Goal: Task Accomplishment & Management: Complete application form

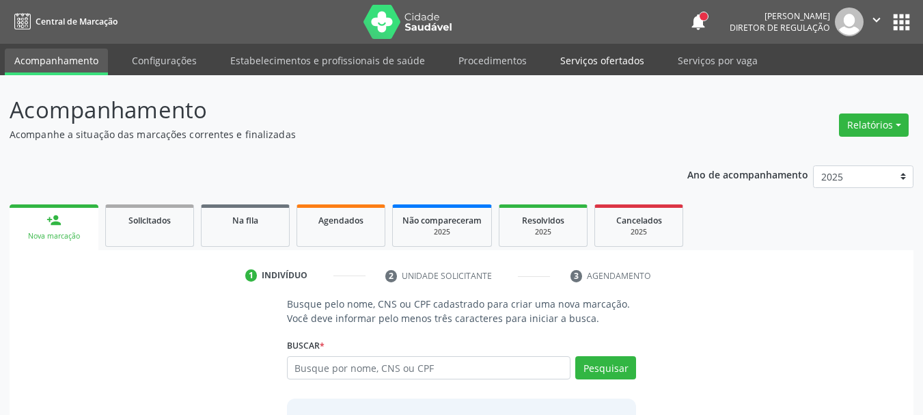
click at [598, 61] on link "Serviços ofertados" at bounding box center [601, 60] width 103 height 24
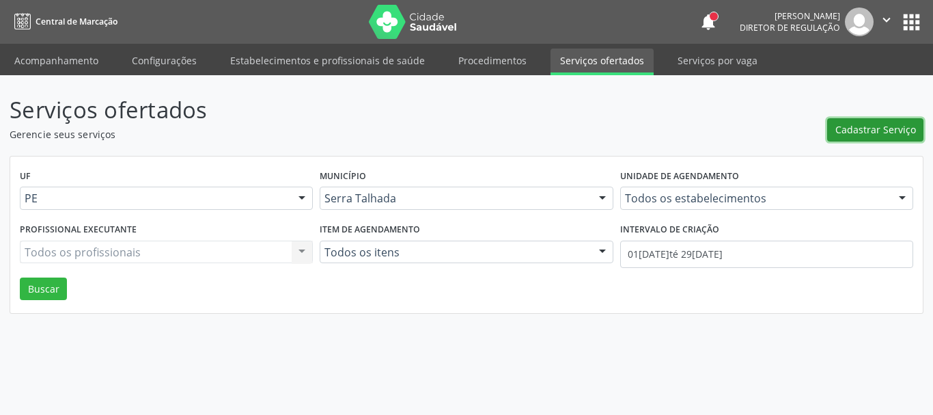
click at [851, 128] on span "Cadastrar Serviço" at bounding box center [875, 129] width 81 height 14
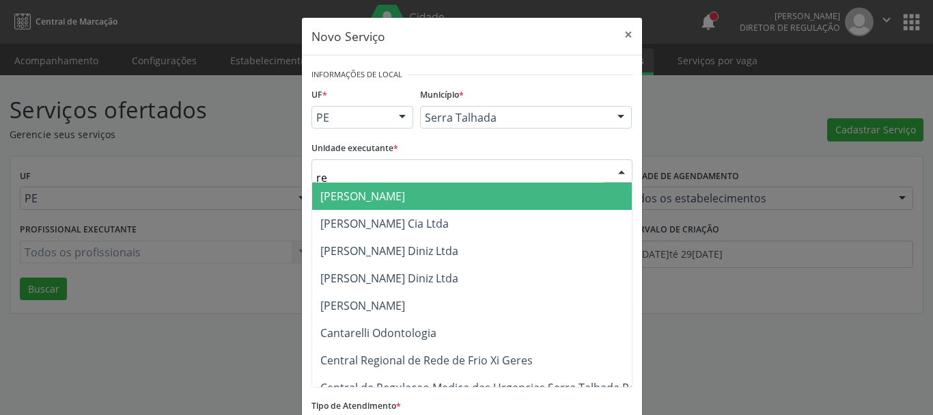
type input "r"
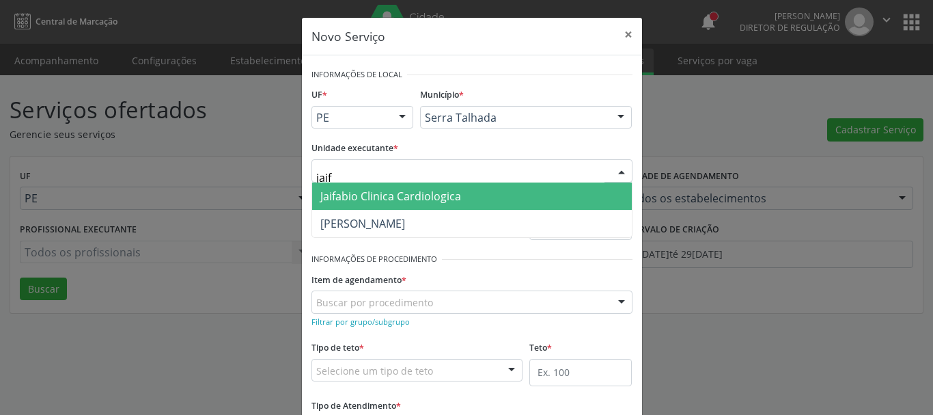
type input "jaifa"
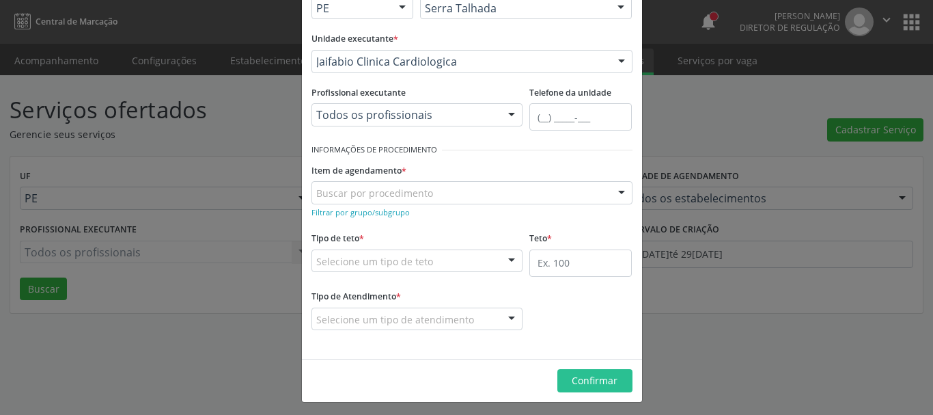
scroll to position [113, 0]
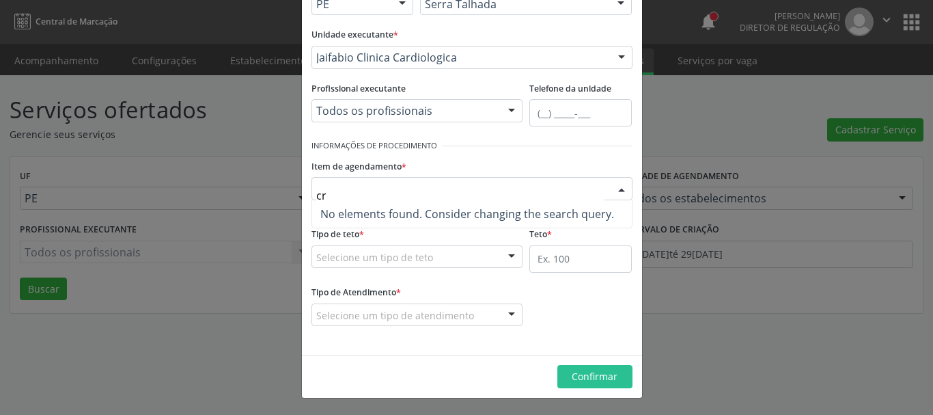
type input "c"
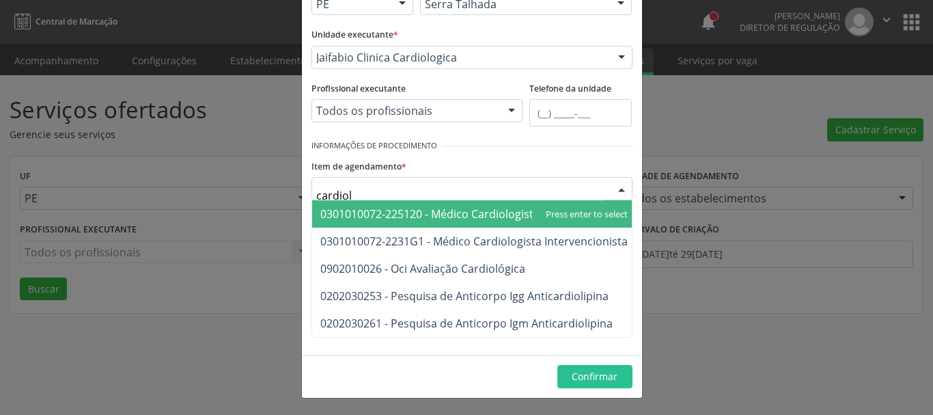
type input "cardiolo"
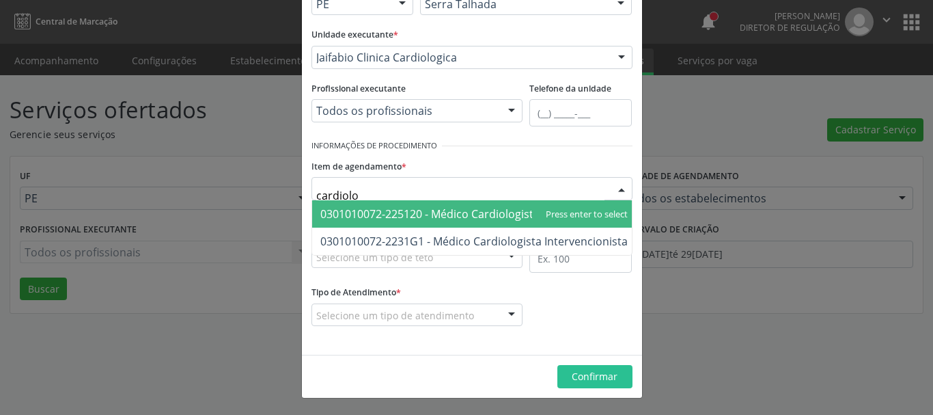
click at [497, 218] on span "0301010072-225120 - Médico Cardiologista" at bounding box center [429, 213] width 219 height 15
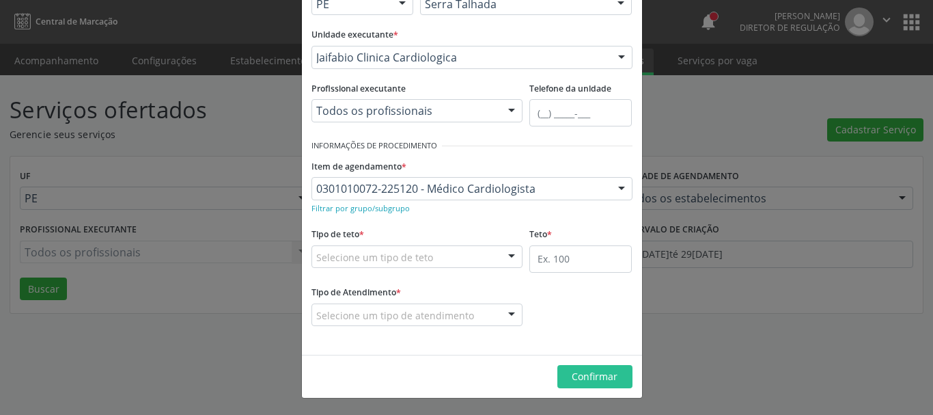
click at [463, 255] on div "Selecione um tipo de teto" at bounding box center [417, 256] width 212 height 23
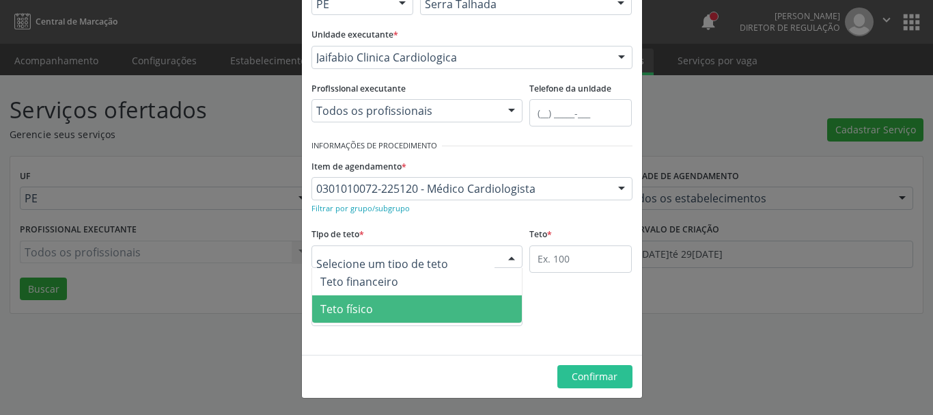
type input "0"
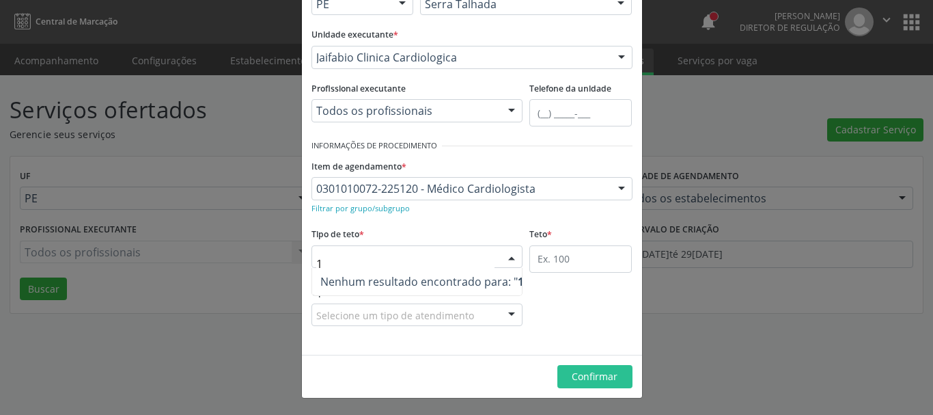
type input "10"
drag, startPoint x: 417, startPoint y: 255, endPoint x: 410, endPoint y: 245, distance: 12.9
click at [416, 255] on input "10" at bounding box center [405, 263] width 179 height 27
click at [407, 235] on div "Tipo de teto * Nenhum resultado encontrado para: " 10 " Não há nenhuma opção pa…" at bounding box center [417, 246] width 212 height 44
click at [376, 270] on fieldset "Tipo de teto * Selecione um tipo de teto Teto financeiro Teto físico Nenhum res…" at bounding box center [417, 250] width 212 height 53
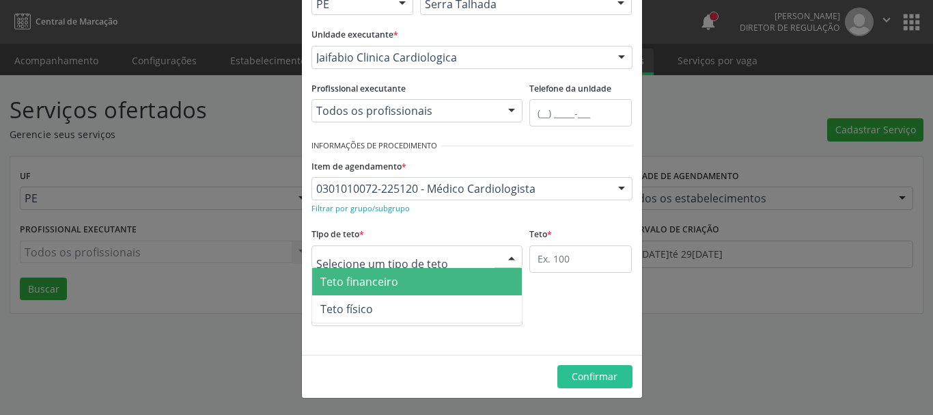
click at [354, 290] on span "Teto financeiro" at bounding box center [417, 281] width 210 height 27
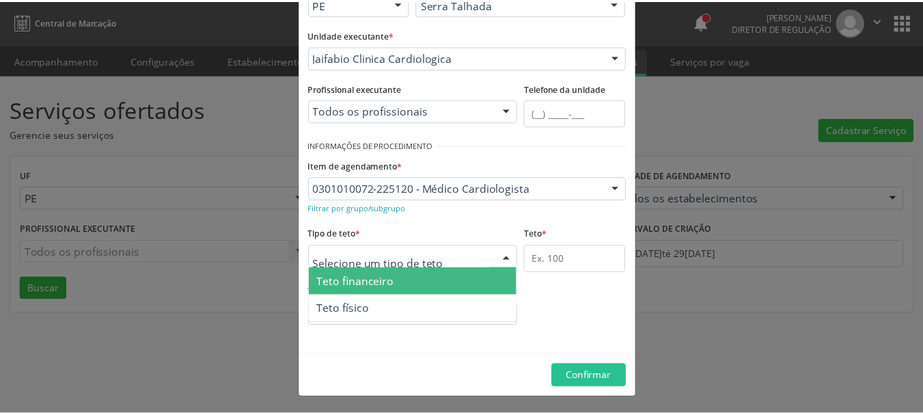
scroll to position [109, 0]
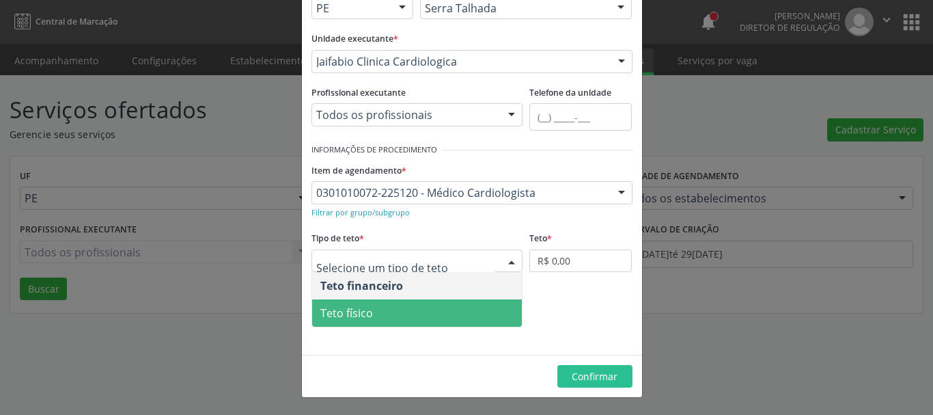
click at [351, 308] on span "Teto físico" at bounding box center [346, 312] width 53 height 15
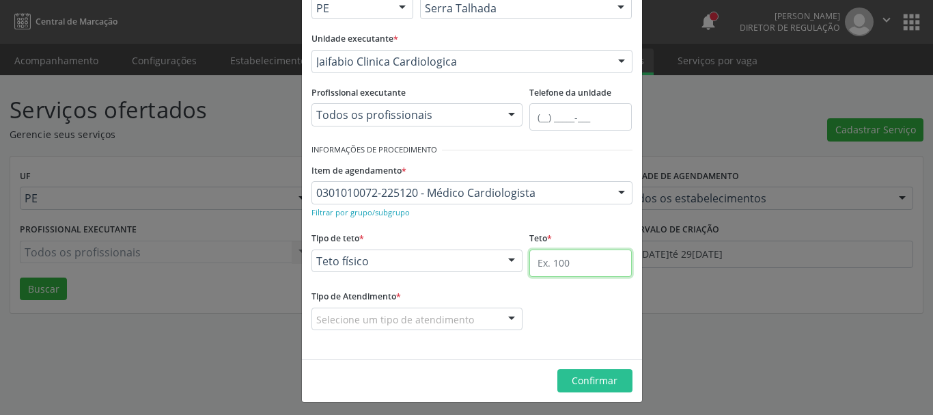
click at [540, 262] on input "text" at bounding box center [580, 262] width 102 height 27
type input "10"
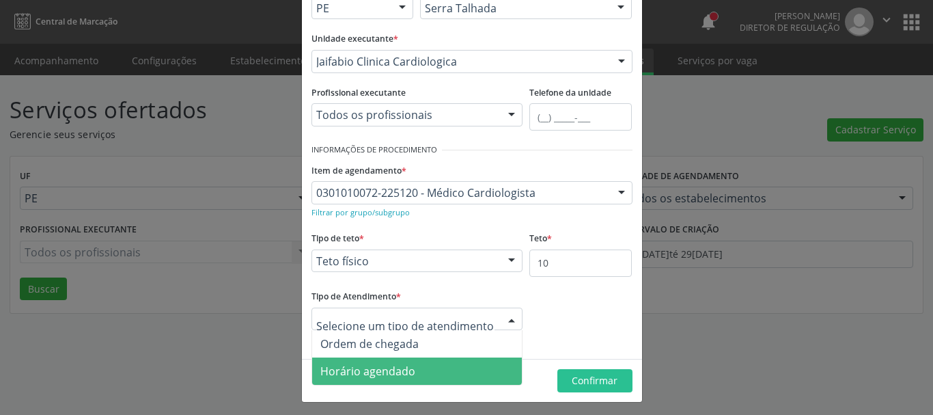
click at [397, 369] on span "Horário agendado" at bounding box center [367, 370] width 95 height 15
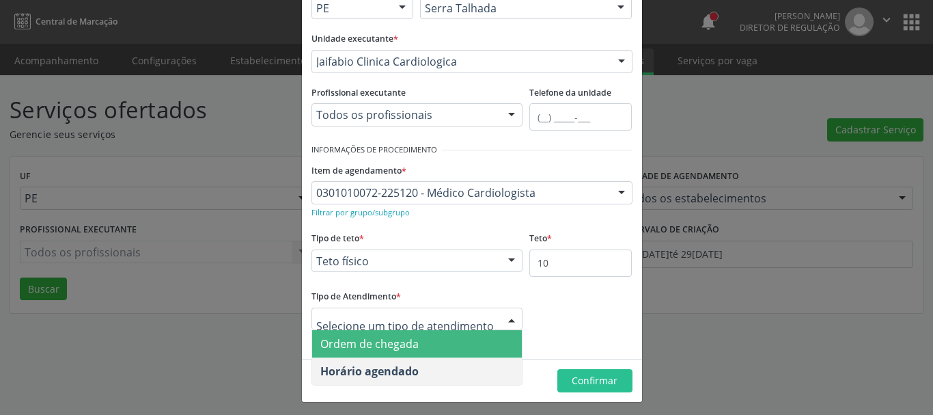
click at [382, 335] on span "Ordem de chegada" at bounding box center [417, 343] width 210 height 27
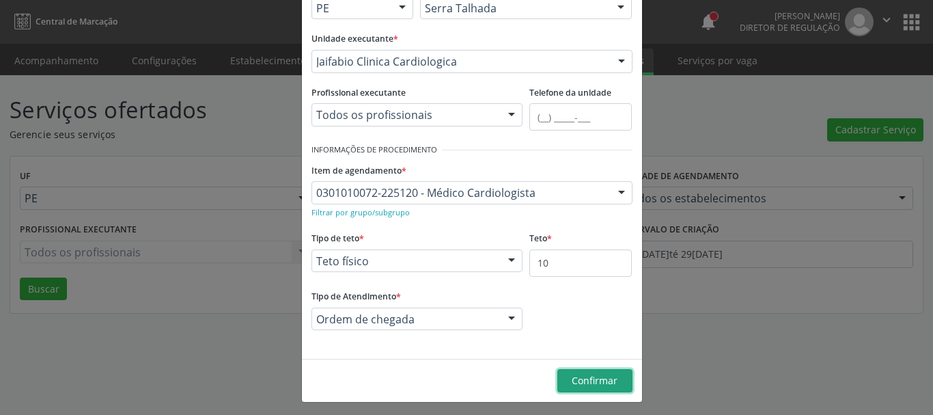
click at [604, 383] on span "Confirmar" at bounding box center [595, 380] width 46 height 13
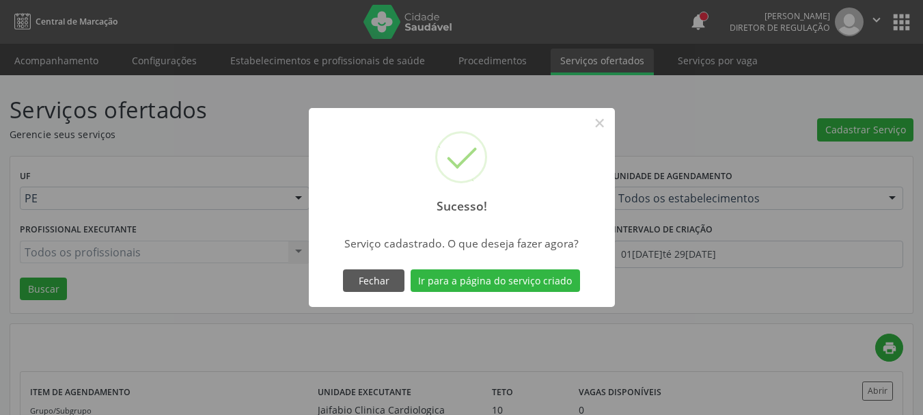
click at [531, 293] on div "Fechar Ir para a página do serviço criado" at bounding box center [461, 280] width 243 height 29
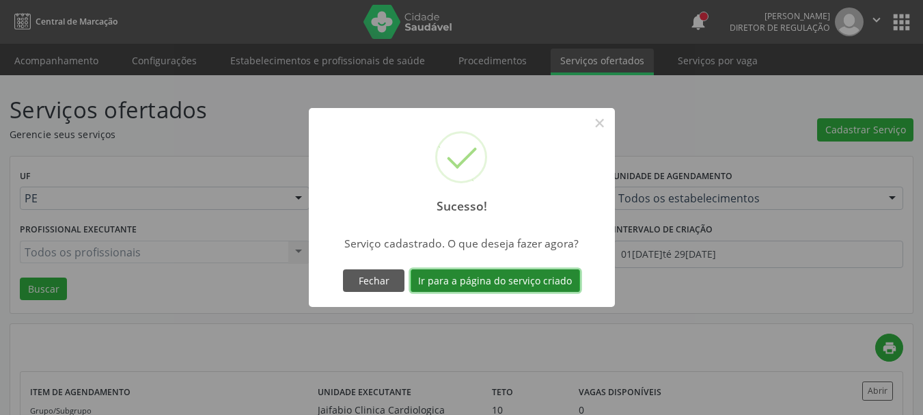
click at [525, 275] on button "Ir para a página do serviço criado" at bounding box center [494, 280] width 169 height 23
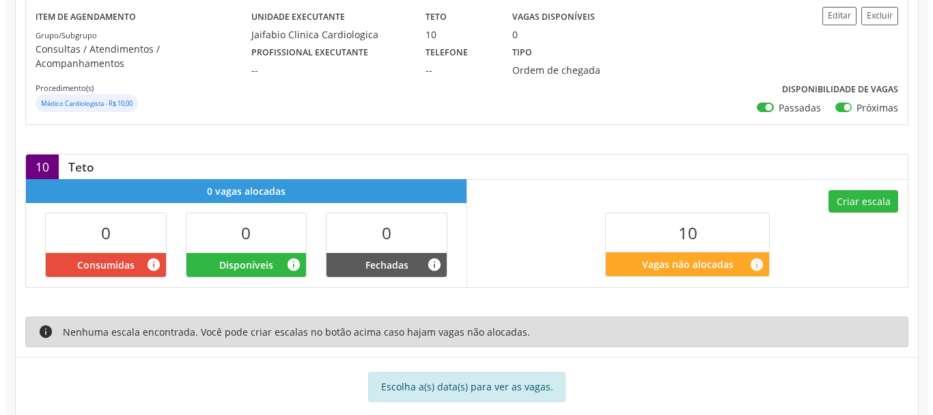
scroll to position [205, 0]
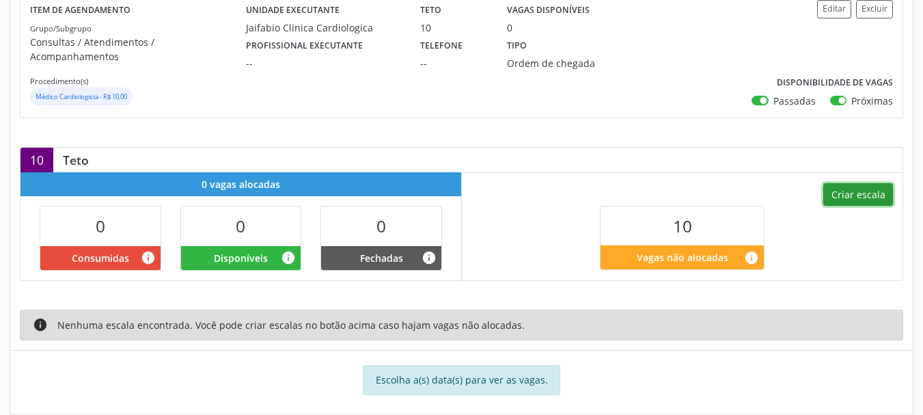
click at [834, 183] on button "Criar escala" at bounding box center [858, 194] width 70 height 23
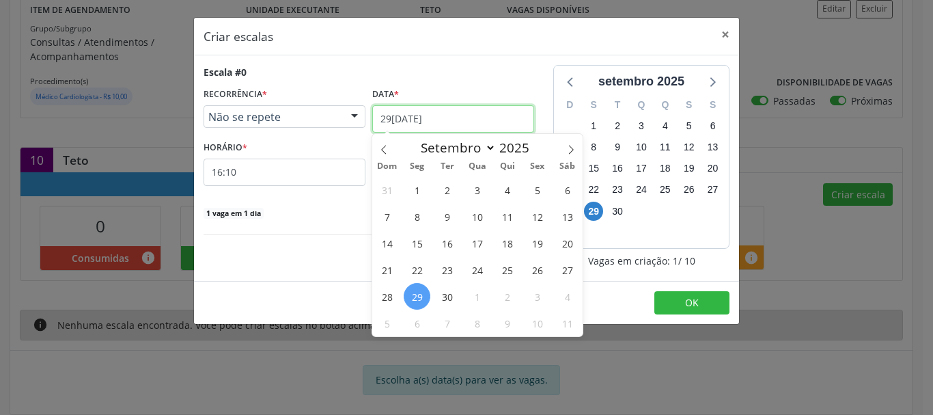
click at [404, 113] on input "29/09/2025" at bounding box center [453, 118] width 162 height 27
click at [573, 149] on icon at bounding box center [571, 150] width 10 height 10
select select "9"
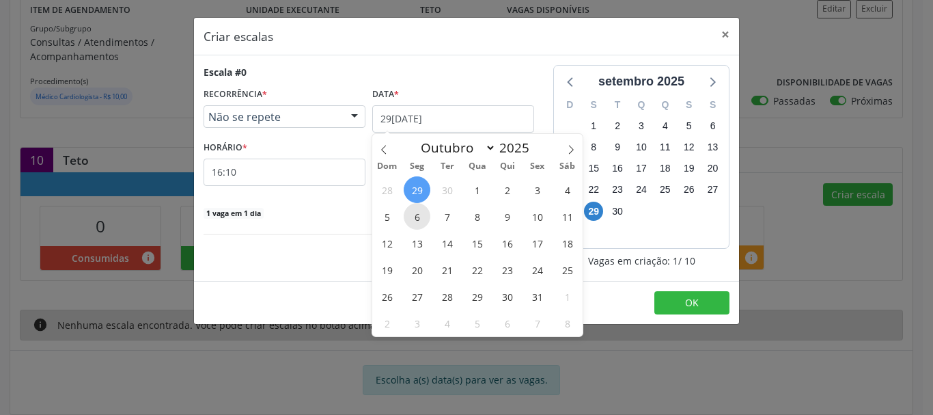
click at [419, 220] on span "6" at bounding box center [417, 216] width 27 height 27
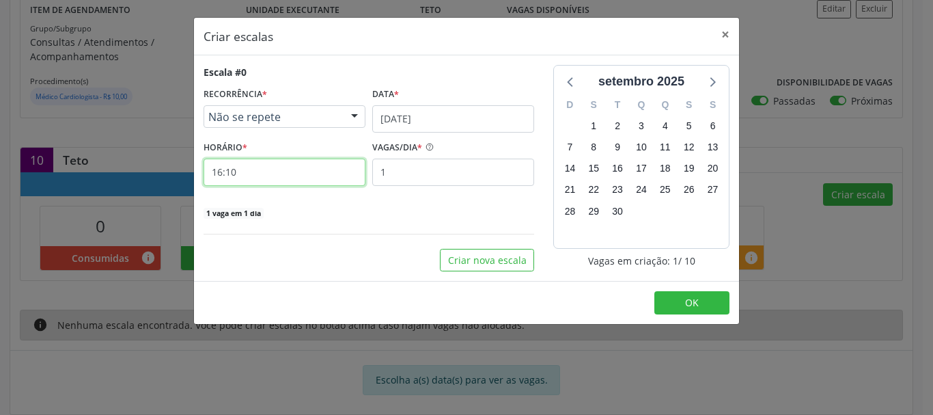
click at [319, 174] on input "16:10" at bounding box center [285, 171] width 162 height 27
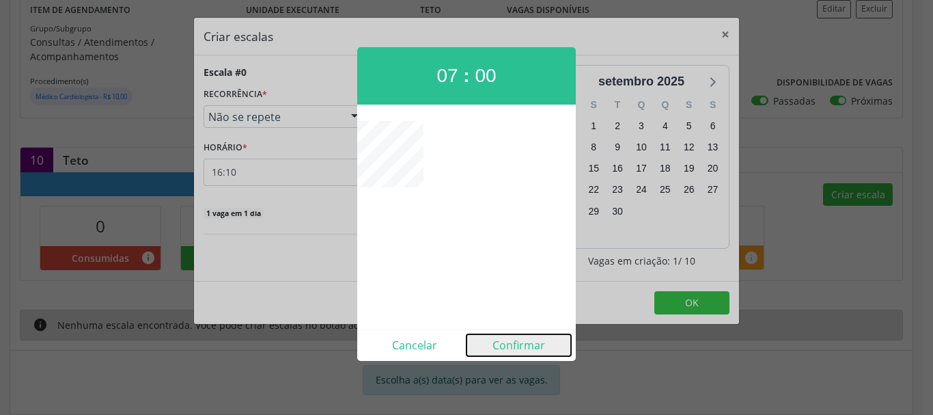
click at [521, 343] on button "Confirmar" at bounding box center [518, 345] width 104 height 22
type input "07:00"
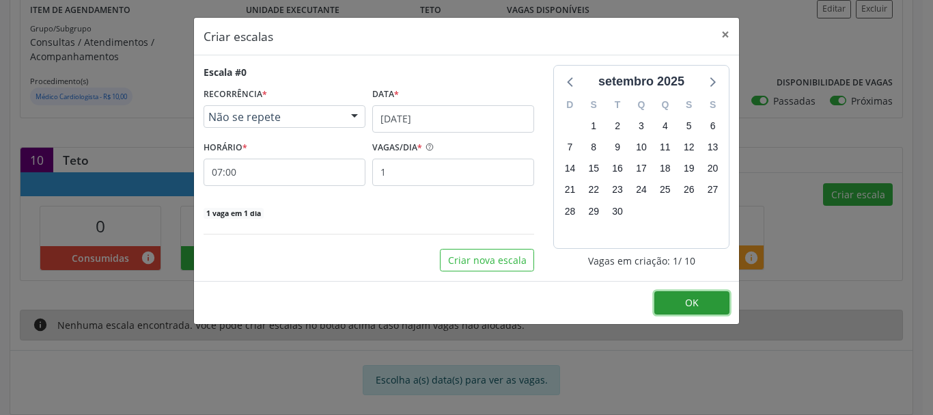
click at [697, 304] on span "OK" at bounding box center [692, 302] width 14 height 13
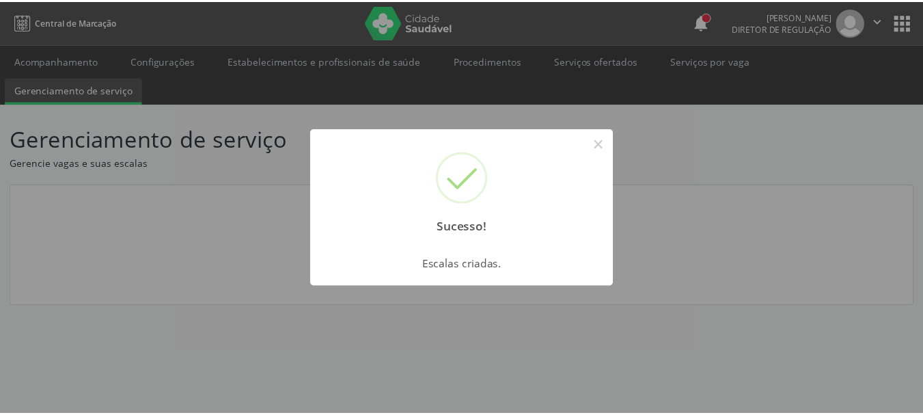
scroll to position [0, 0]
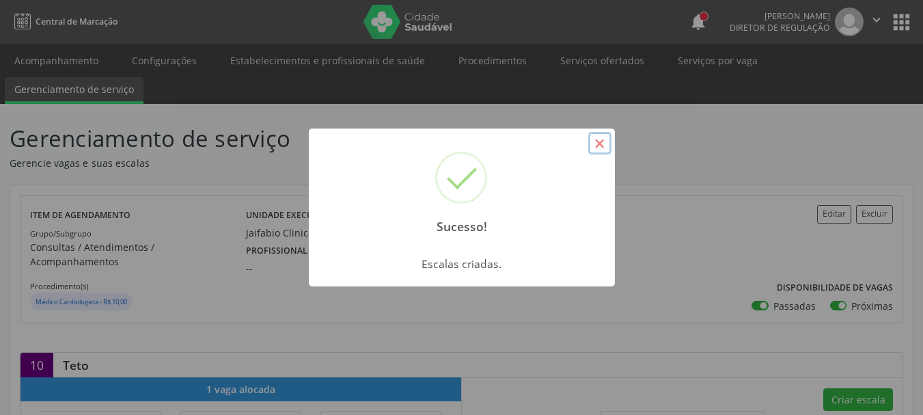
click at [598, 151] on button "×" at bounding box center [599, 143] width 23 height 23
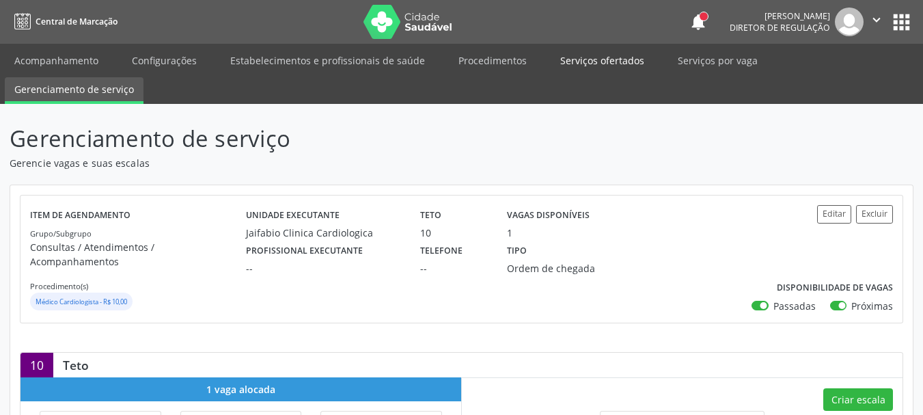
click at [586, 49] on link "Serviços ofertados" at bounding box center [601, 60] width 103 height 24
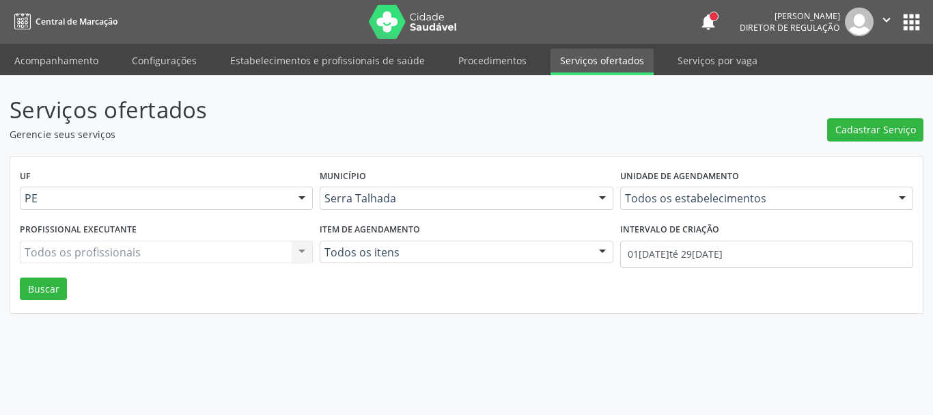
click at [722, 208] on div "Todos os estabelecimentos" at bounding box center [766, 197] width 293 height 23
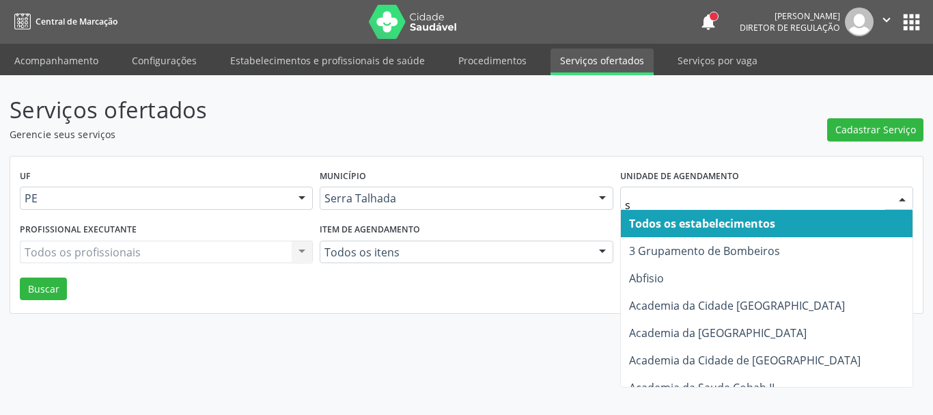
type input "s b"
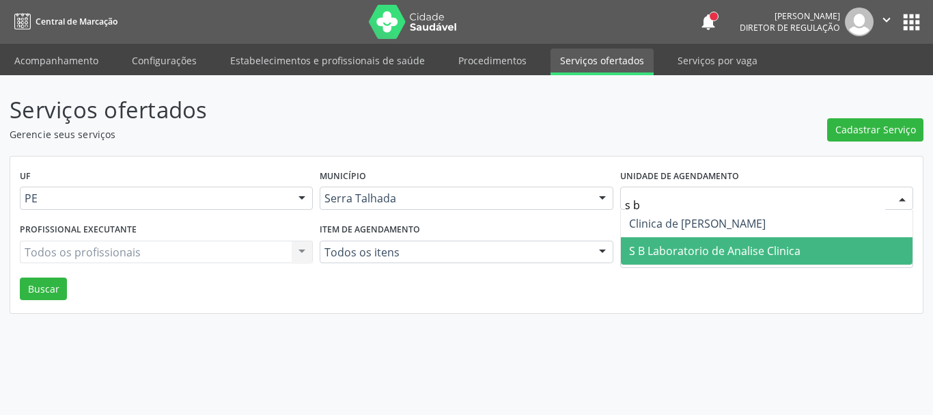
click at [692, 249] on span "S B Laboratorio de Analise Clinica" at bounding box center [714, 250] width 171 height 15
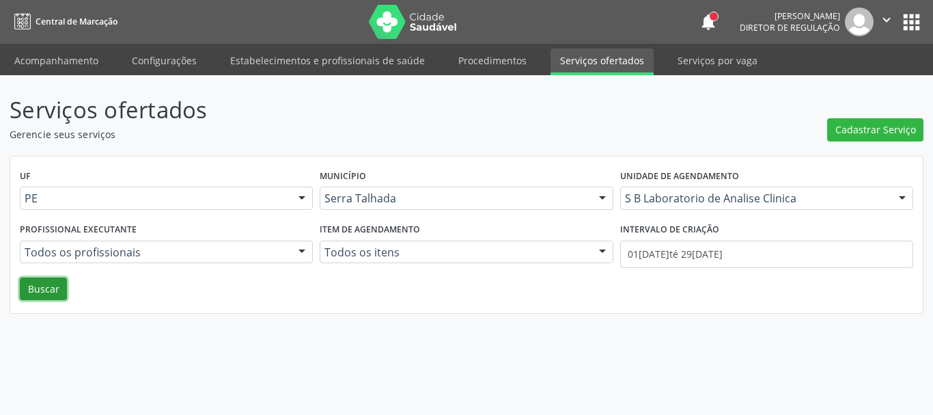
click at [51, 286] on button "Buscar" at bounding box center [43, 288] width 47 height 23
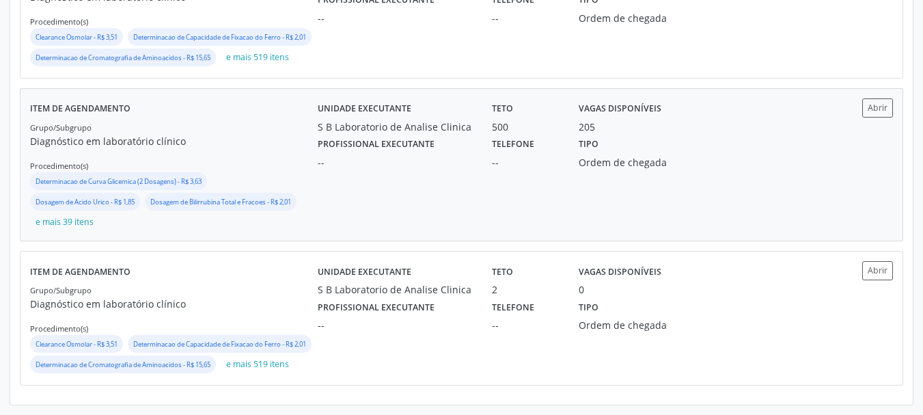
scroll to position [399, 0]
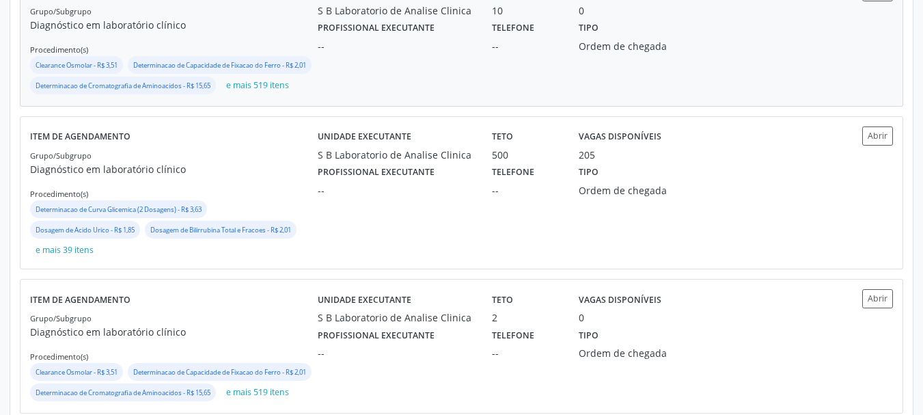
click at [377, 87] on div "Unidade executante S B Laboratorio de Analise Clinica Teto 10 Vagas disponíveis…" at bounding box center [569, 39] width 503 height 114
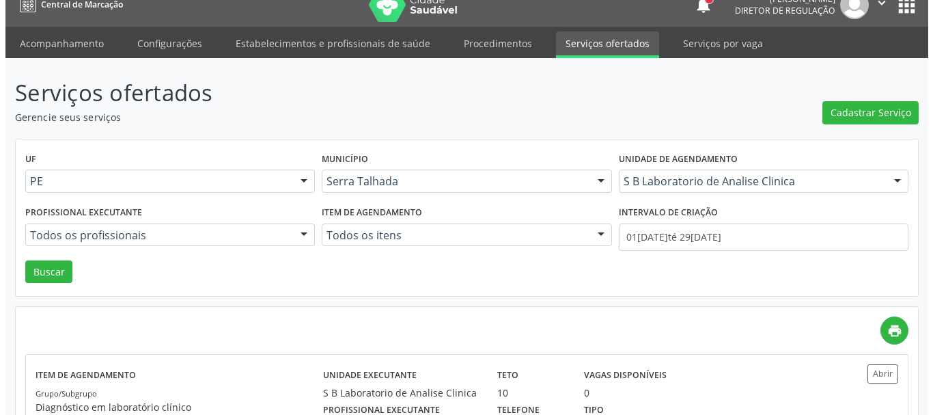
scroll to position [0, 0]
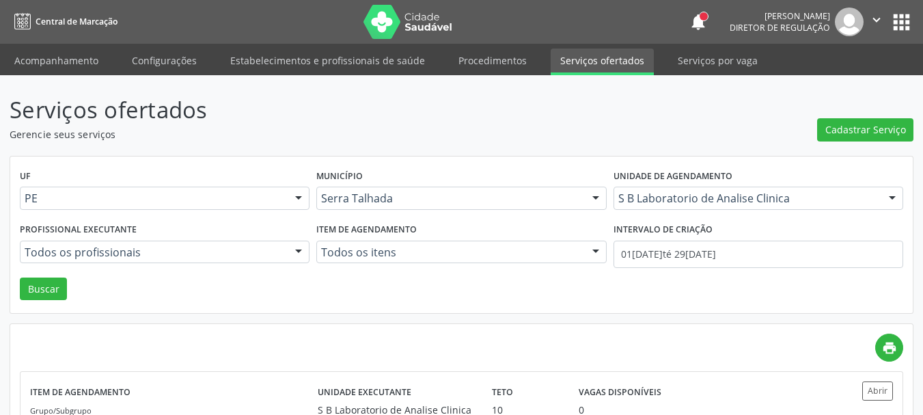
drag, startPoint x: 779, startPoint y: 114, endPoint x: 718, endPoint y: 74, distance: 73.1
click at [777, 116] on header "Serviços ofertados Gerencie seus serviços Cadastrar Serviço" at bounding box center [462, 117] width 904 height 48
drag, startPoint x: 574, startPoint y: 58, endPoint x: 864, endPoint y: 105, distance: 294.1
click at [576, 58] on link "Serviços ofertados" at bounding box center [601, 61] width 103 height 27
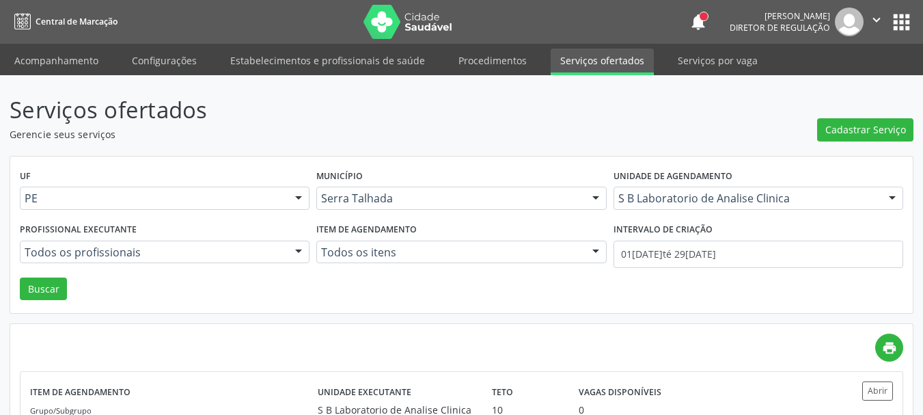
click at [863, 117] on div "Cadastrar Serviço" at bounding box center [865, 117] width 96 height 48
click at [490, 47] on ul "Acompanhamento Configurações Estabelecimentos e profissionais de saúde Procedim…" at bounding box center [461, 59] width 923 height 31
click at [497, 59] on link "Procedimentos" at bounding box center [492, 60] width 87 height 24
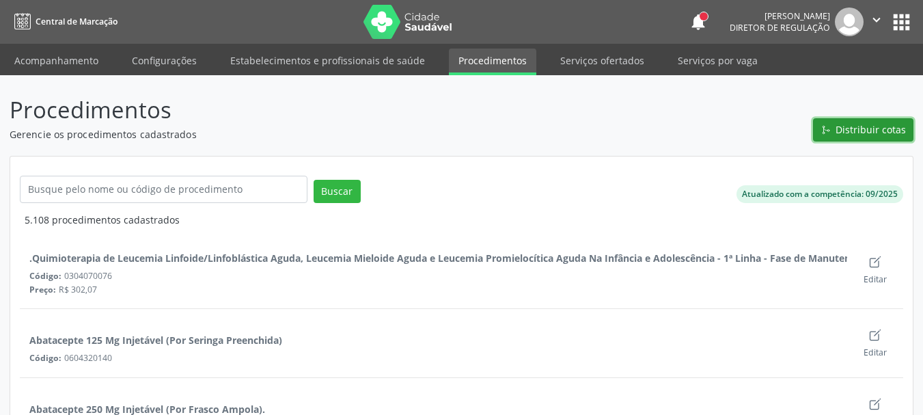
click at [865, 130] on span "Distribuir cotas" at bounding box center [870, 129] width 70 height 14
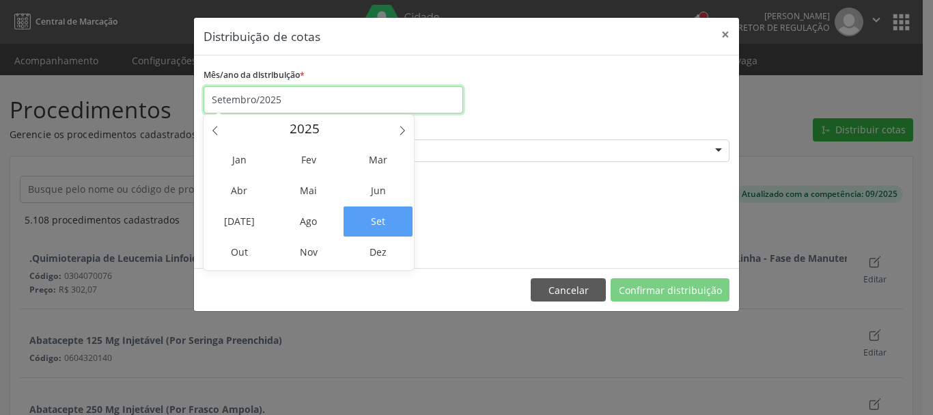
click at [285, 99] on input "Setembro/2025" at bounding box center [334, 99] width 260 height 27
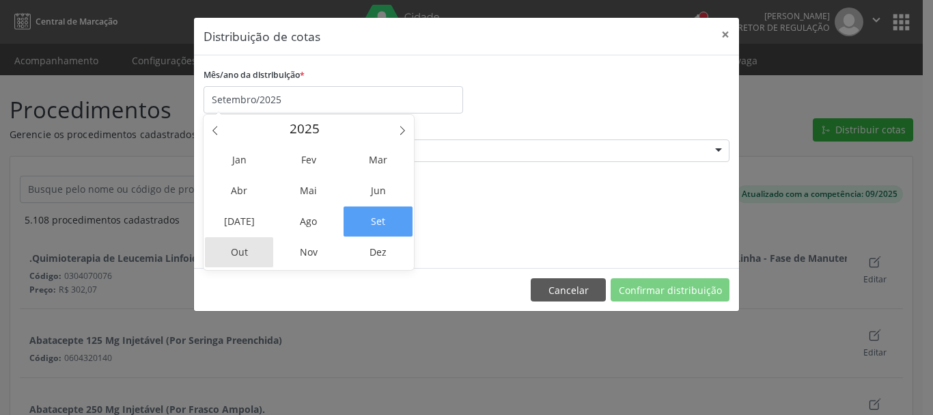
click at [244, 245] on span "Out" at bounding box center [239, 252] width 69 height 30
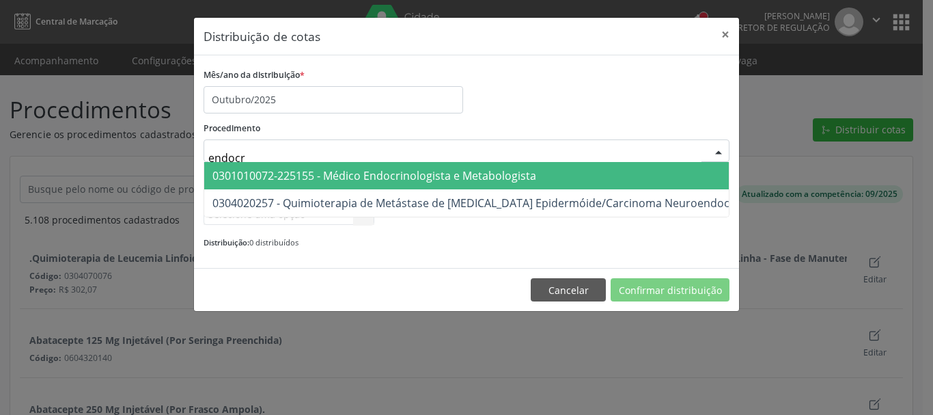
type input "endocri"
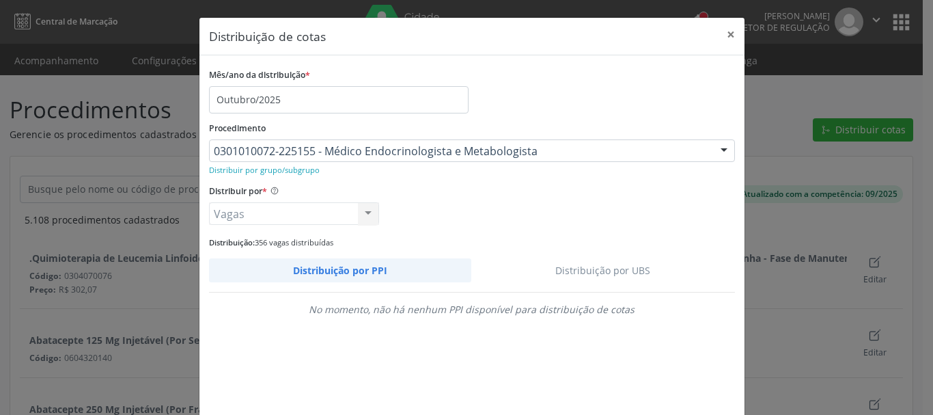
click at [591, 278] on link "Distribuição por UBS" at bounding box center [603, 270] width 264 height 24
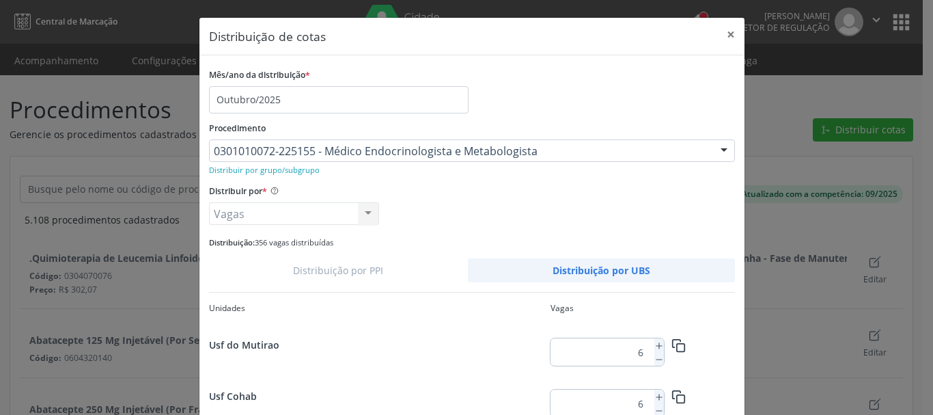
click at [591, 278] on link "Distribuição por UBS" at bounding box center [601, 270] width 267 height 24
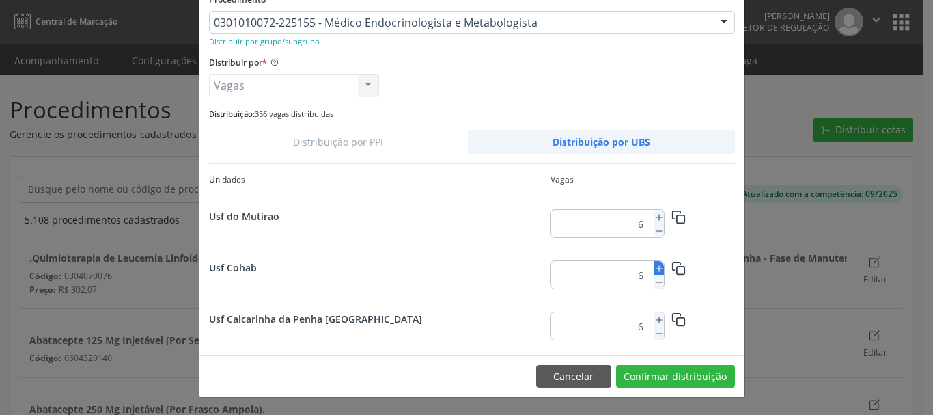
click at [654, 265] on icon at bounding box center [659, 269] width 10 height 10
click at [657, 283] on icon at bounding box center [659, 282] width 10 height 10
type input "7"
click at [667, 376] on button "Confirmar distribuição" at bounding box center [675, 376] width 119 height 23
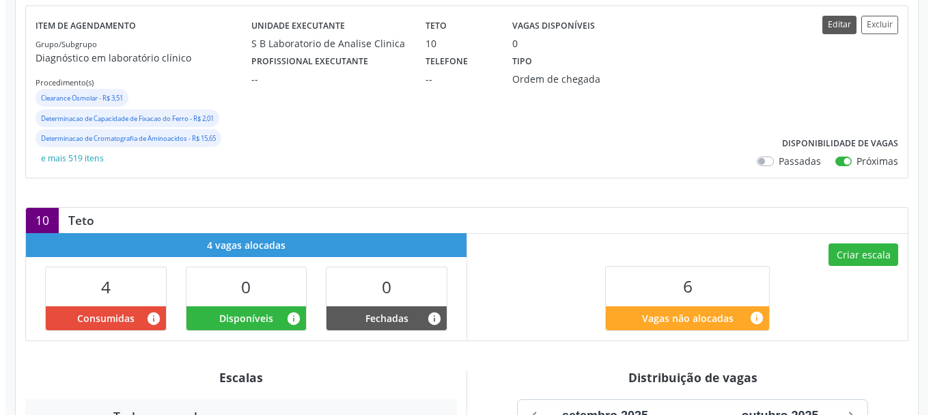
scroll to position [205, 0]
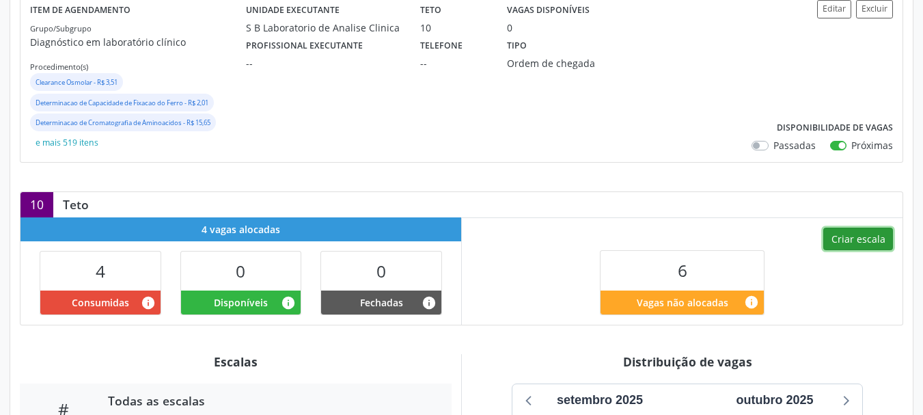
click at [863, 240] on button "Criar escala" at bounding box center [858, 238] width 70 height 23
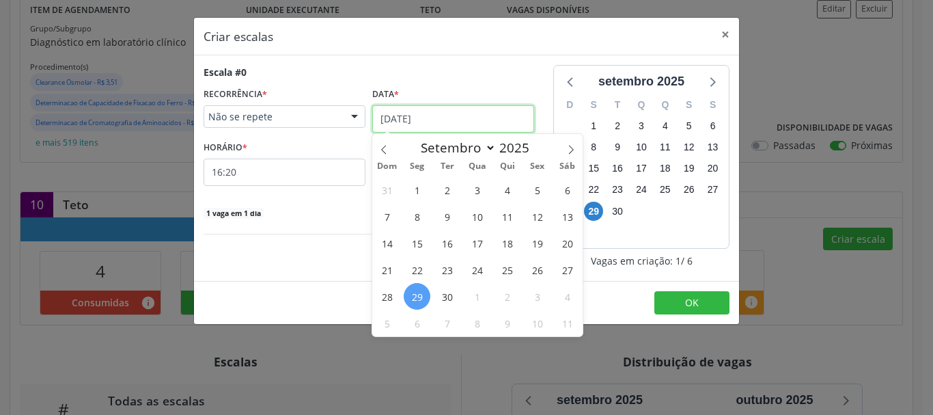
click at [381, 121] on input "29/09/2025" at bounding box center [453, 118] width 162 height 27
click at [570, 154] on span at bounding box center [570, 145] width 23 height 23
select select "9"
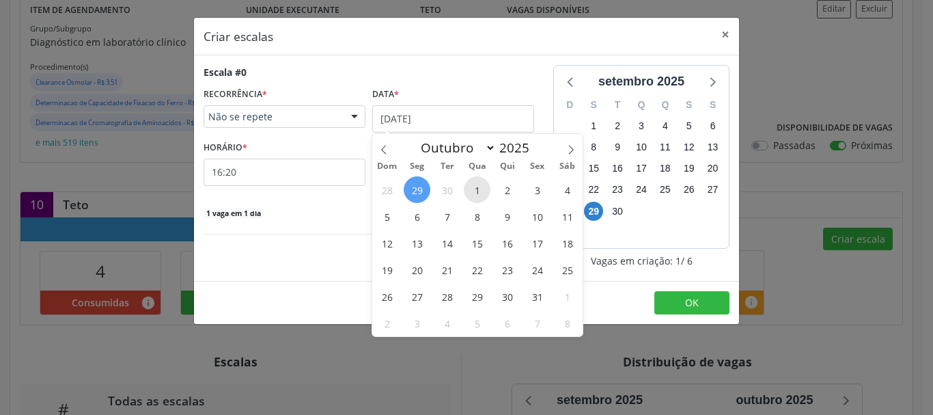
click at [480, 188] on span "1" at bounding box center [477, 189] width 27 height 27
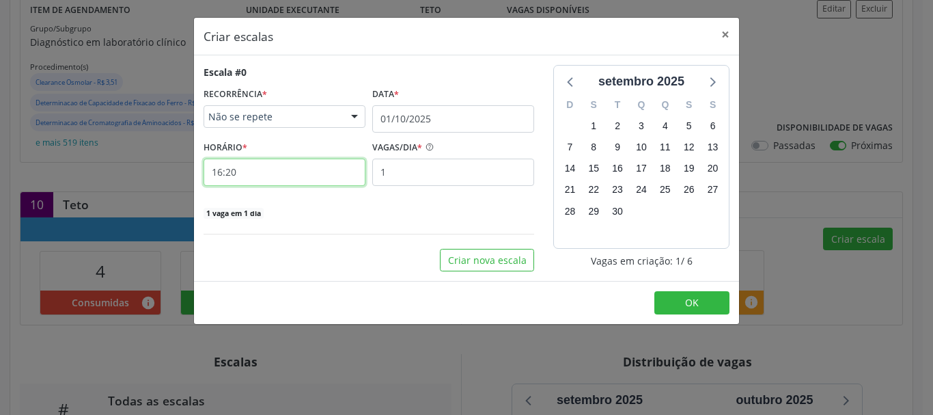
click at [246, 173] on input "16:20" at bounding box center [285, 171] width 162 height 27
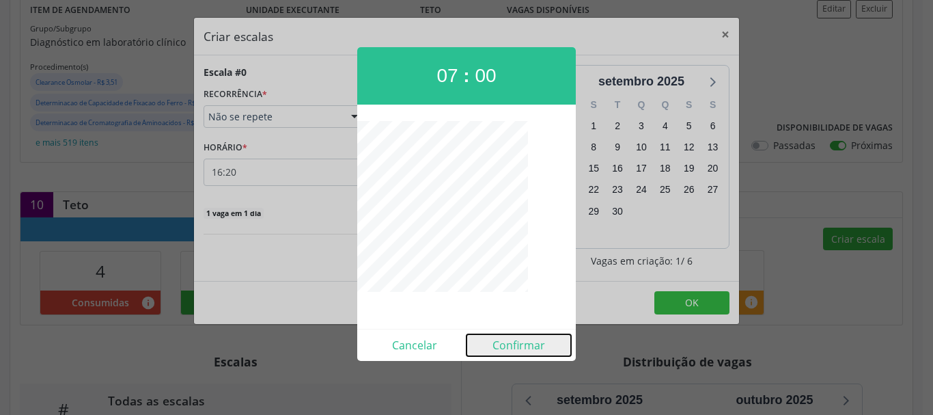
click at [512, 341] on button "Confirmar" at bounding box center [518, 345] width 104 height 22
type input "07:00"
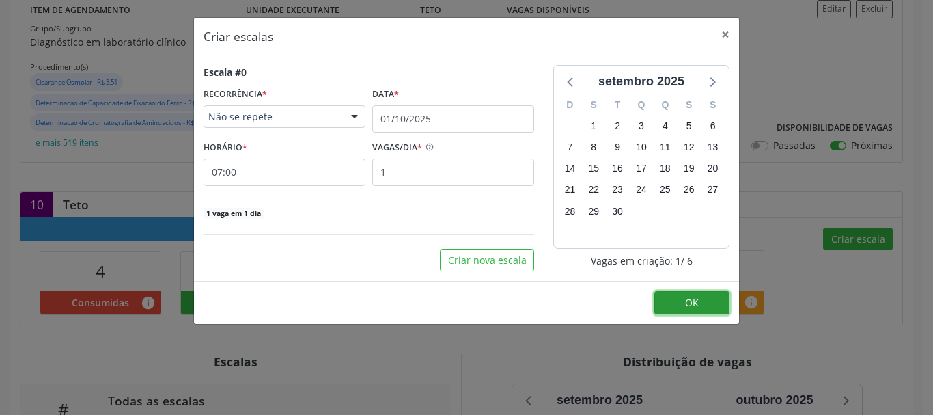
click at [687, 308] on span "OK" at bounding box center [692, 302] width 14 height 13
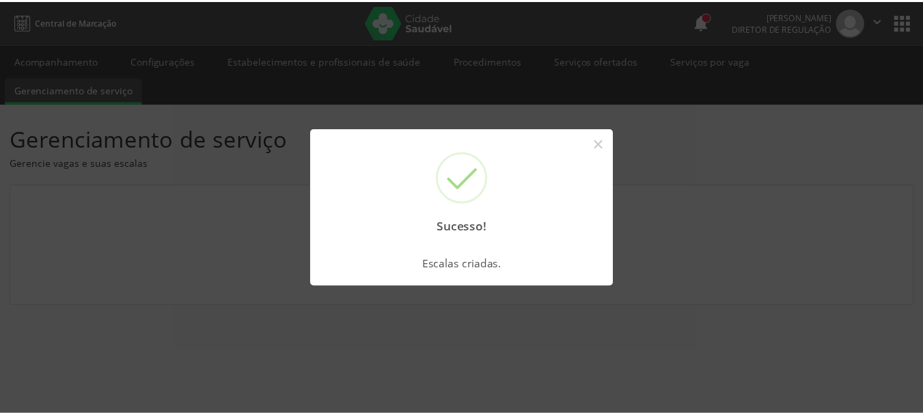
scroll to position [0, 0]
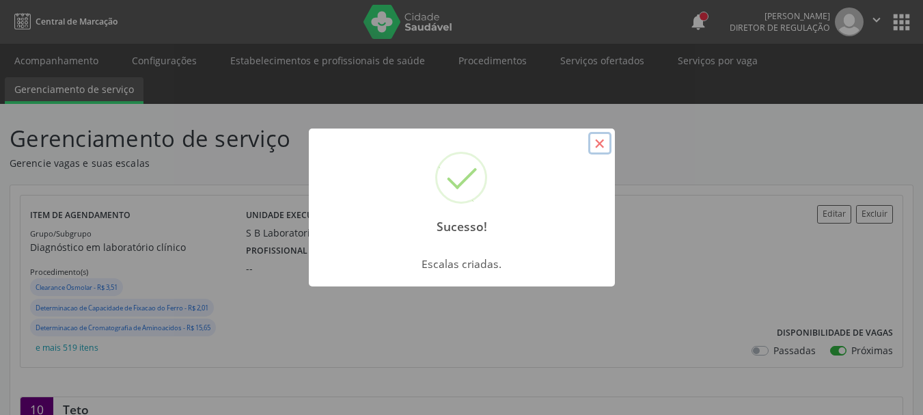
click at [593, 143] on button "×" at bounding box center [599, 143] width 23 height 23
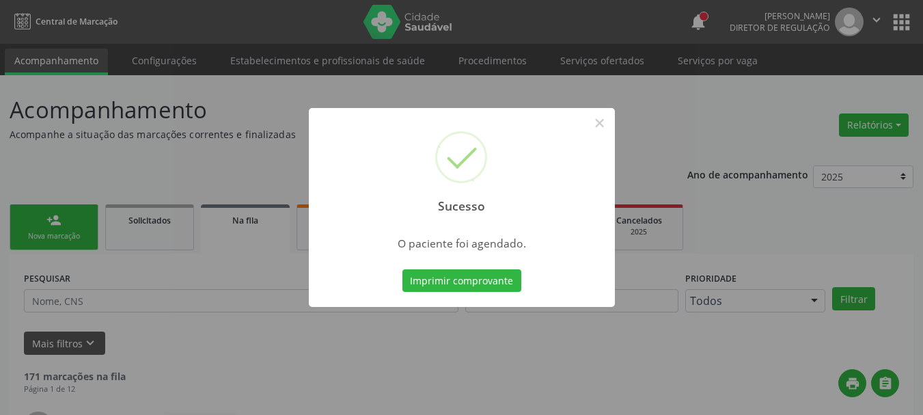
click at [465, 276] on button "Imprimir comprovante" at bounding box center [461, 280] width 119 height 23
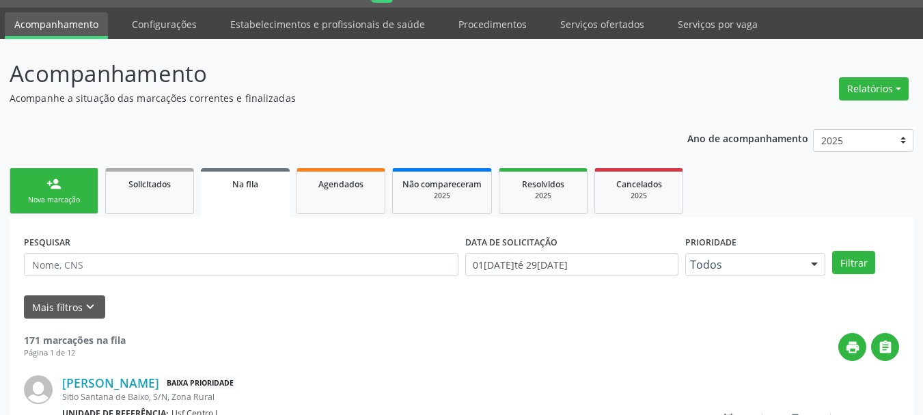
scroll to position [36, 0]
click at [493, 29] on link "Procedimentos" at bounding box center [492, 24] width 87 height 24
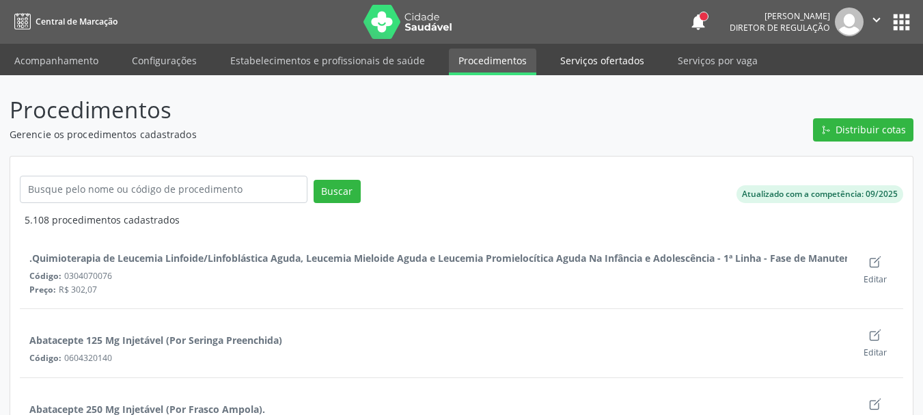
click at [593, 59] on link "Serviços ofertados" at bounding box center [601, 60] width 103 height 24
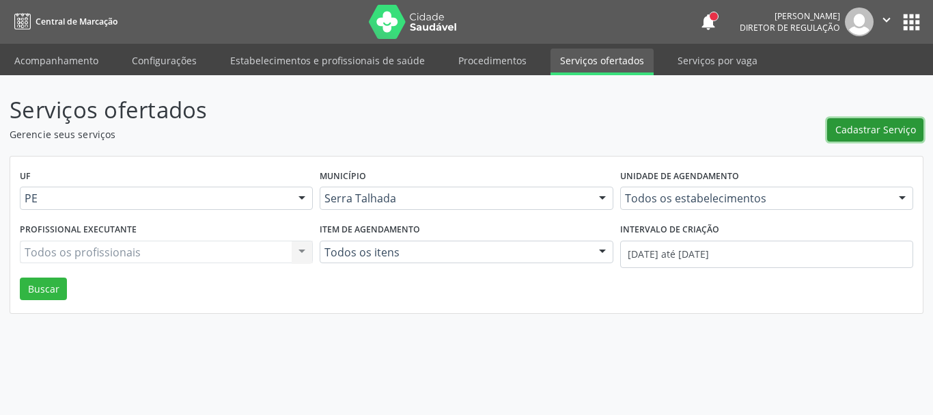
click at [865, 128] on span "Cadastrar Serviço" at bounding box center [875, 129] width 81 height 14
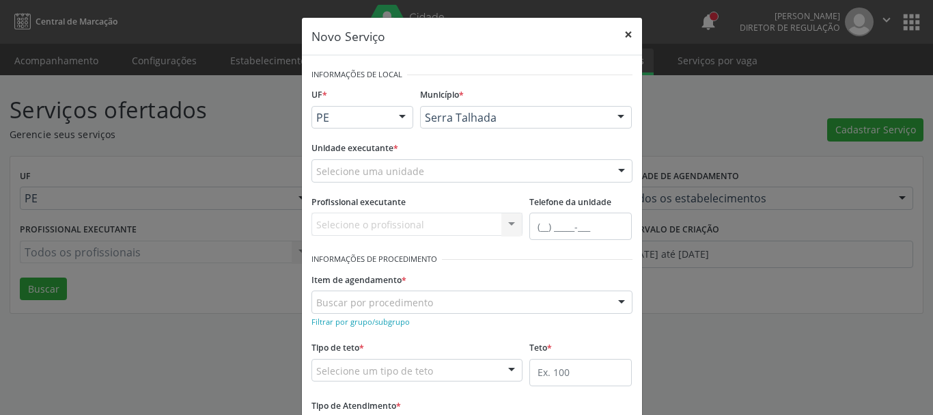
click at [625, 34] on button "×" at bounding box center [628, 34] width 27 height 33
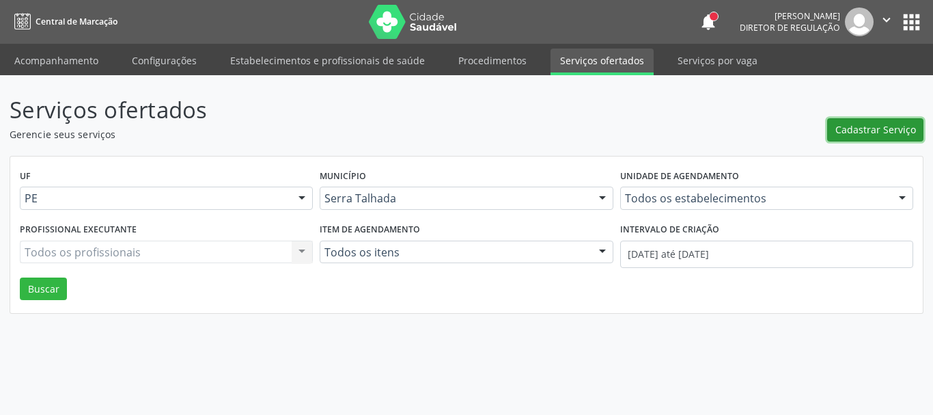
click at [881, 126] on span "Cadastrar Serviço" at bounding box center [875, 129] width 81 height 14
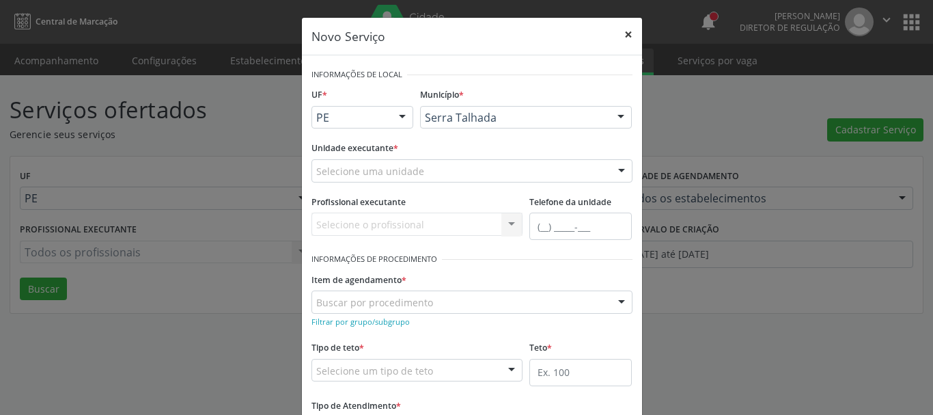
click at [624, 34] on button "×" at bounding box center [628, 34] width 27 height 33
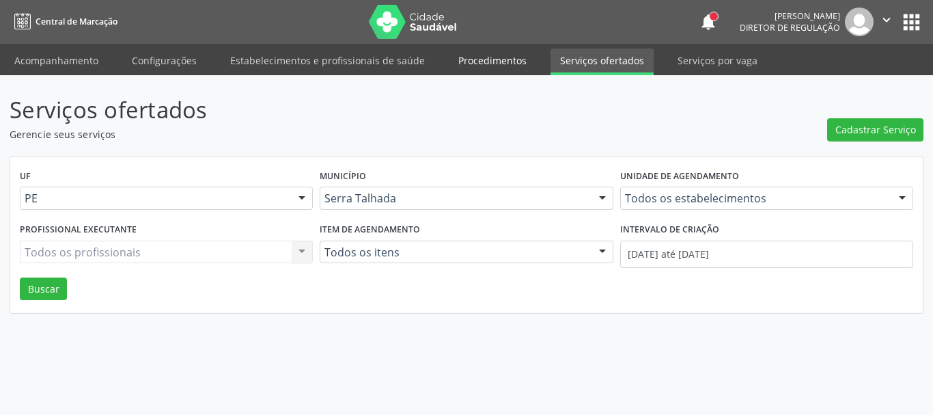
click at [509, 60] on link "Procedimentos" at bounding box center [492, 60] width 87 height 24
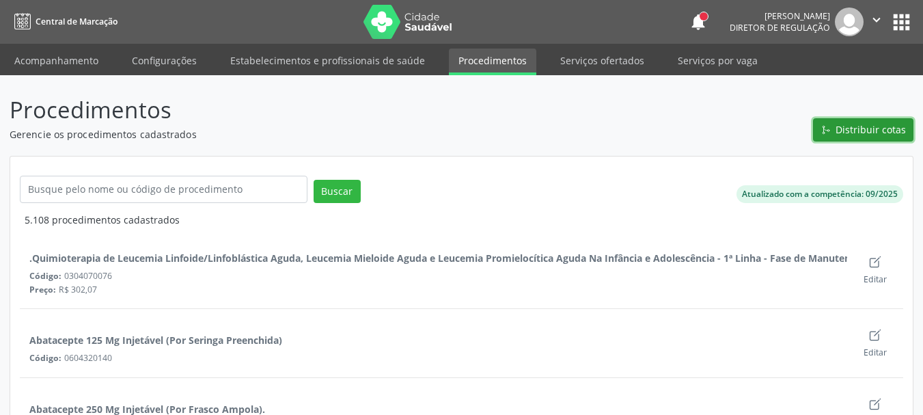
click at [862, 136] on span "Distribuir cotas" at bounding box center [870, 129] width 70 height 14
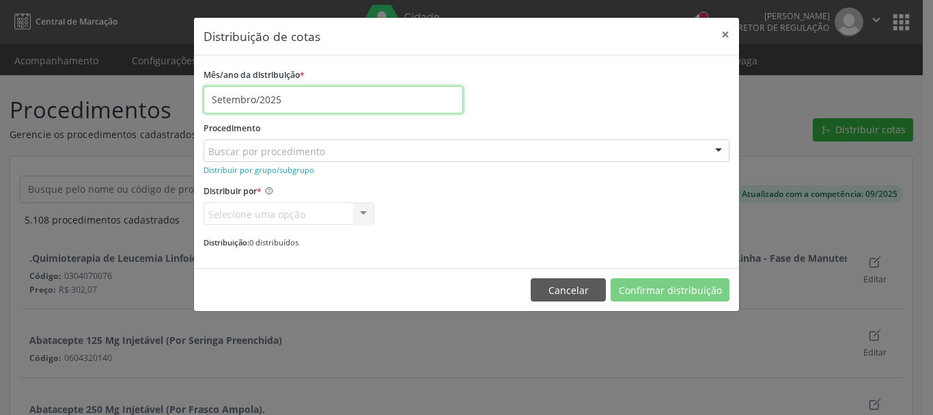
click at [293, 102] on input "Setembro/2025" at bounding box center [334, 99] width 260 height 27
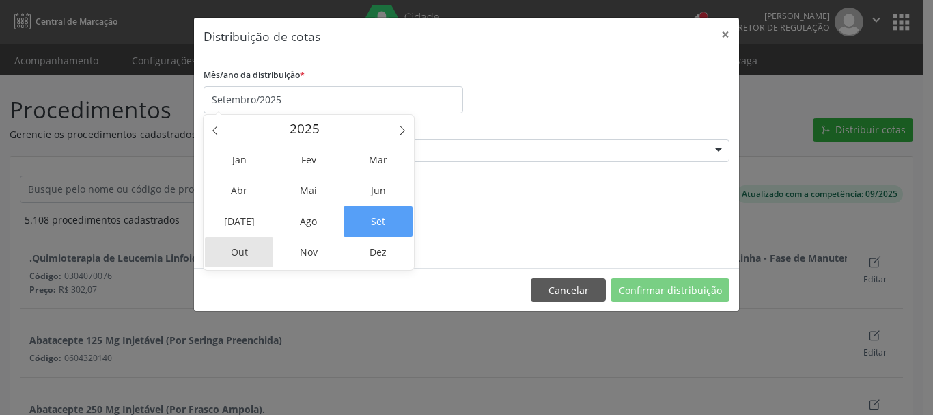
click at [239, 245] on span "Out" at bounding box center [239, 252] width 69 height 30
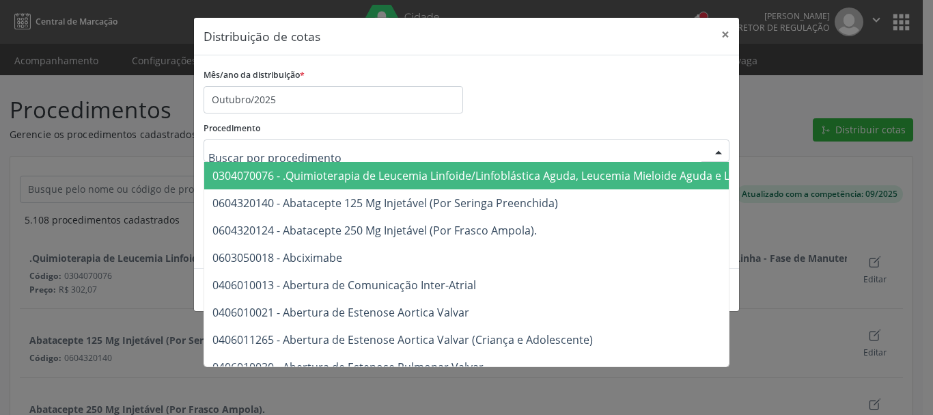
click at [471, 126] on div "Procedimento 0304070076 - .Quimioterapia de Leucemia Linfoide/Linfoblástica Agu…" at bounding box center [467, 140] width 526 height 44
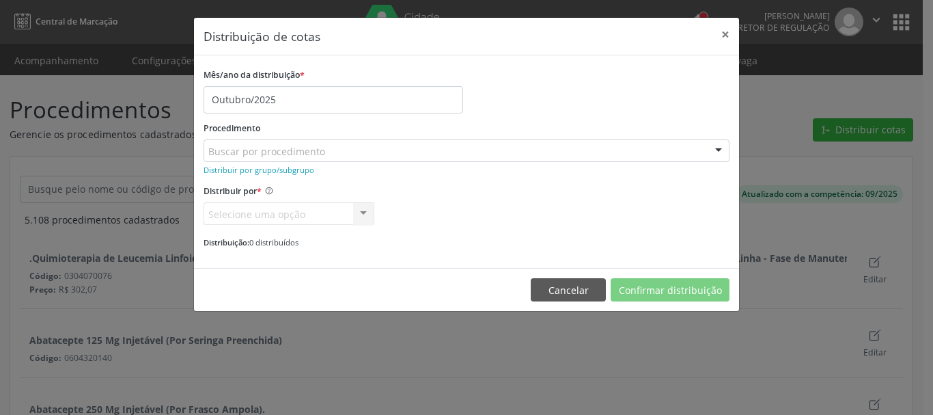
click at [320, 161] on div "Buscar por procedimento" at bounding box center [467, 150] width 526 height 23
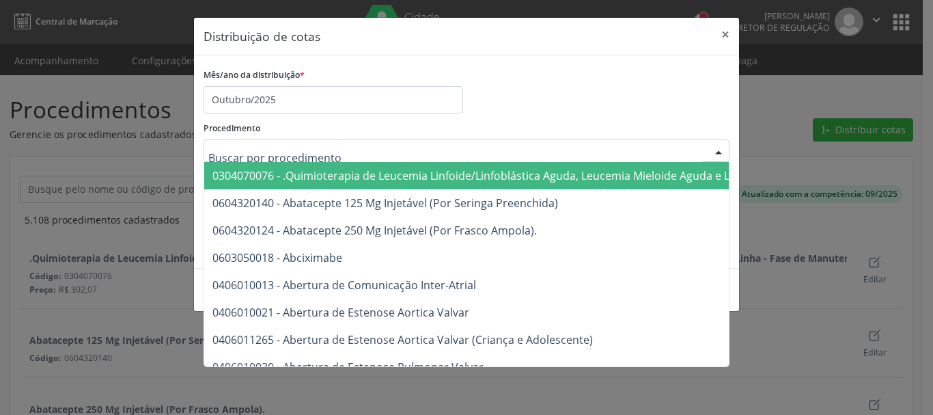
click at [318, 157] on input "text" at bounding box center [454, 157] width 493 height 27
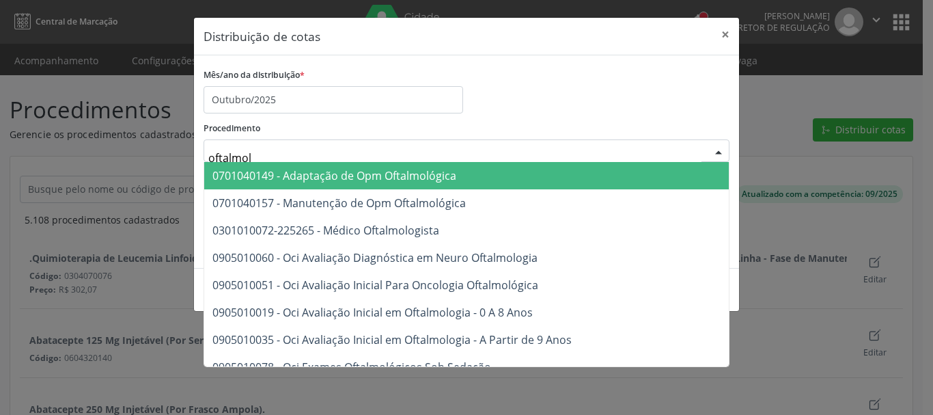
type input "oftalmolo"
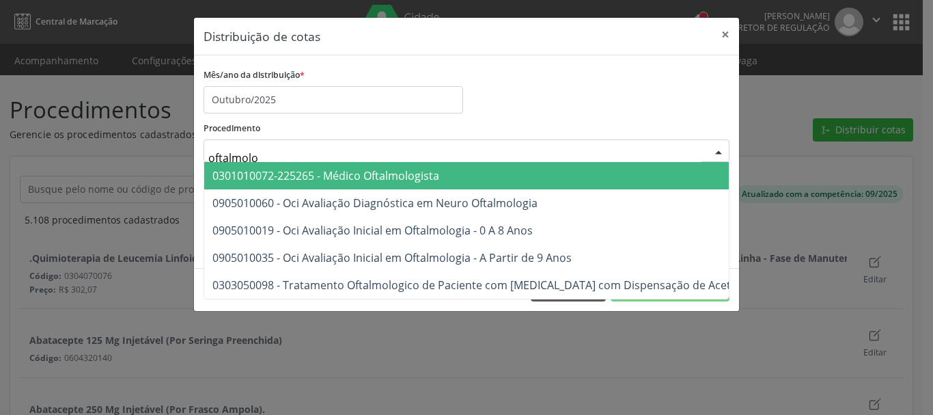
click at [394, 184] on span "0301010072-225265 - Médico Oftalmologista" at bounding box center [561, 175] width 714 height 27
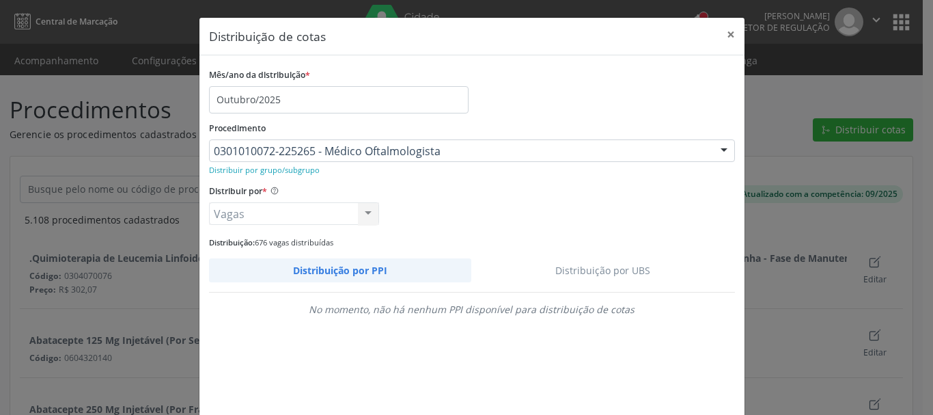
click at [616, 269] on link "Distribuição por UBS" at bounding box center [603, 270] width 264 height 24
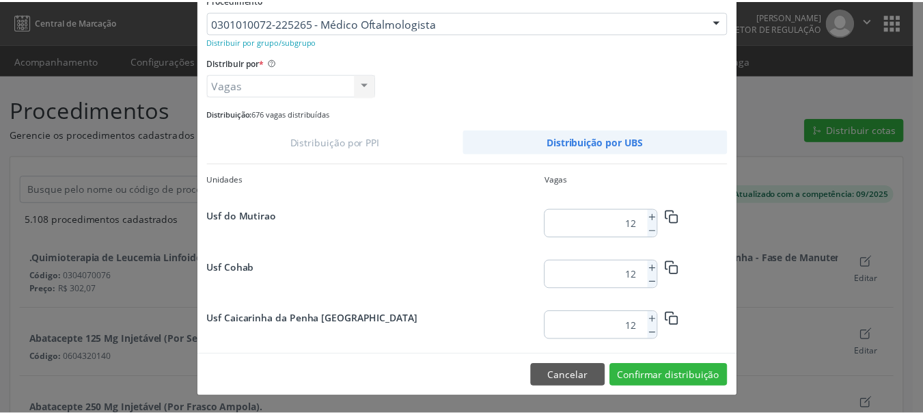
scroll to position [612, 0]
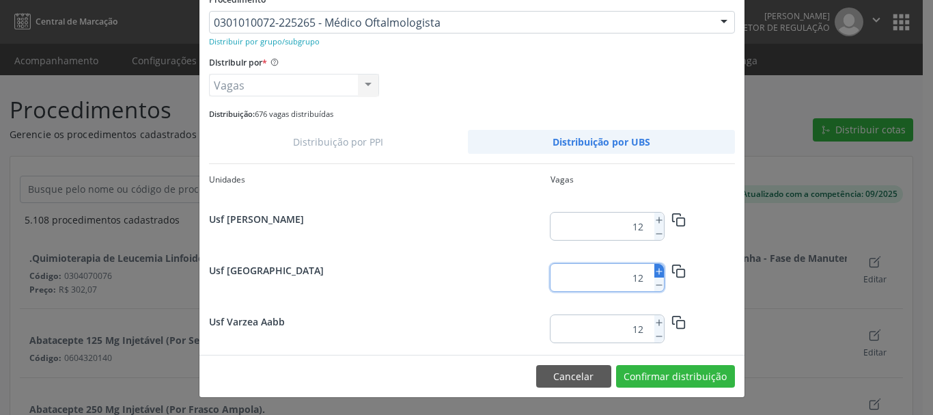
click at [658, 271] on icon at bounding box center [659, 271] width 10 height 10
type input "16"
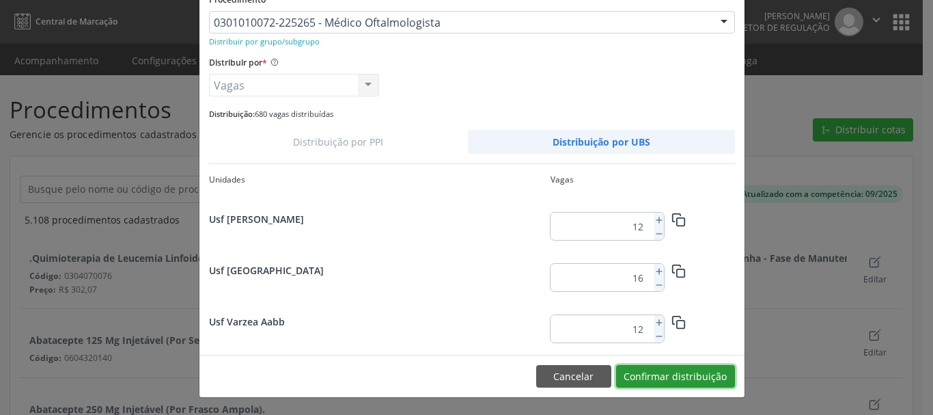
click at [660, 374] on button "Confirmar distribuição" at bounding box center [675, 376] width 119 height 23
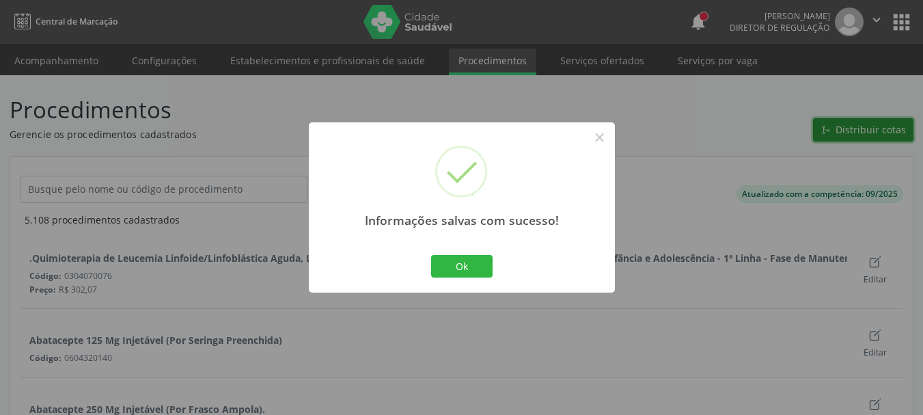
scroll to position [0, 0]
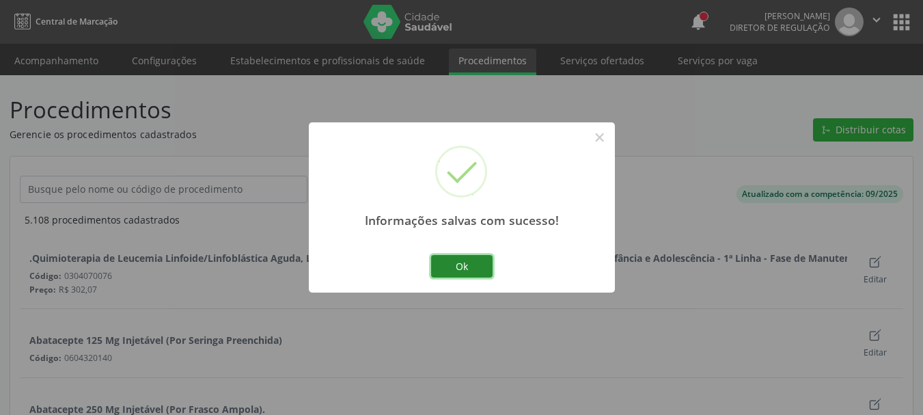
click at [471, 257] on button "Ok" at bounding box center [461, 266] width 61 height 23
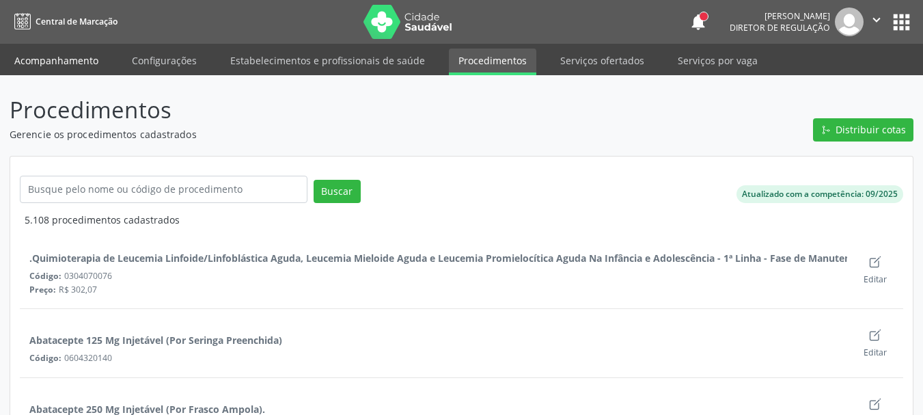
click at [64, 53] on link "Acompanhamento" at bounding box center [56, 60] width 103 height 24
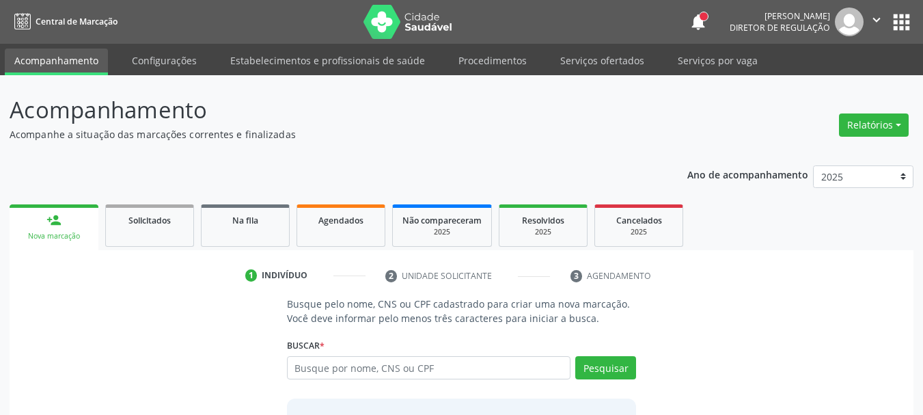
click at [410, 314] on p "Busque pelo nome, CNS ou CPF cadastrado para criar uma nova marcação. Você deve…" at bounding box center [462, 310] width 350 height 29
click at [410, 360] on input "text" at bounding box center [429, 367] width 284 height 23
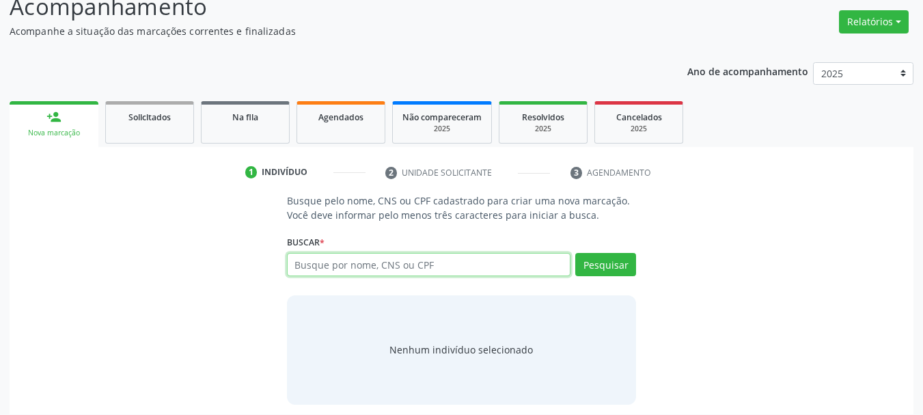
scroll to position [112, 0]
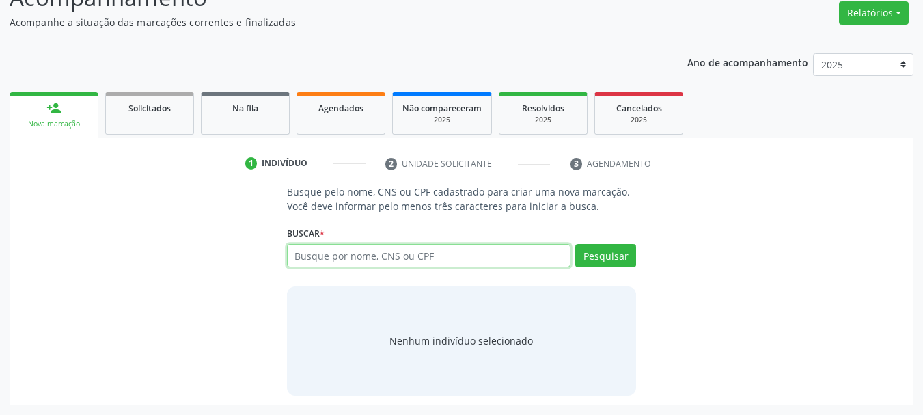
click at [410, 260] on input "text" at bounding box center [429, 255] width 284 height 23
type input "898003975977657"
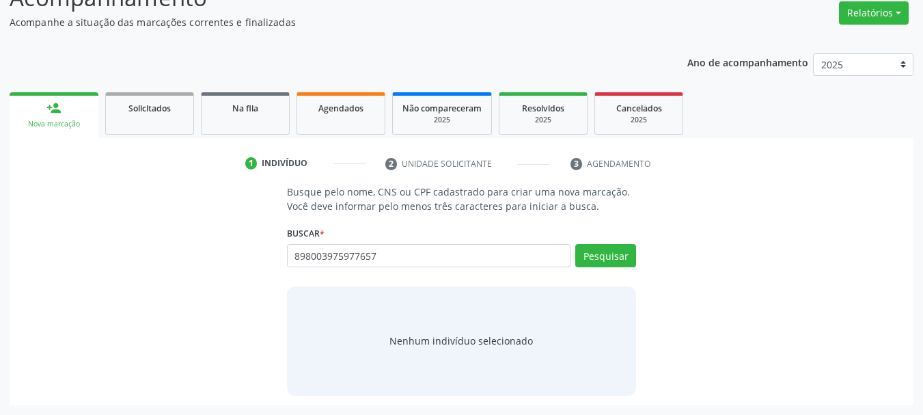
click at [606, 238] on div "Buscar * Busque por nome, CNS ou CPF Nenhum resultado encontrado para: " " Não …" at bounding box center [462, 249] width 350 height 53
click at [613, 255] on button "Pesquisar" at bounding box center [605, 255] width 61 height 23
click at [628, 253] on button "Pesquisar" at bounding box center [605, 255] width 61 height 23
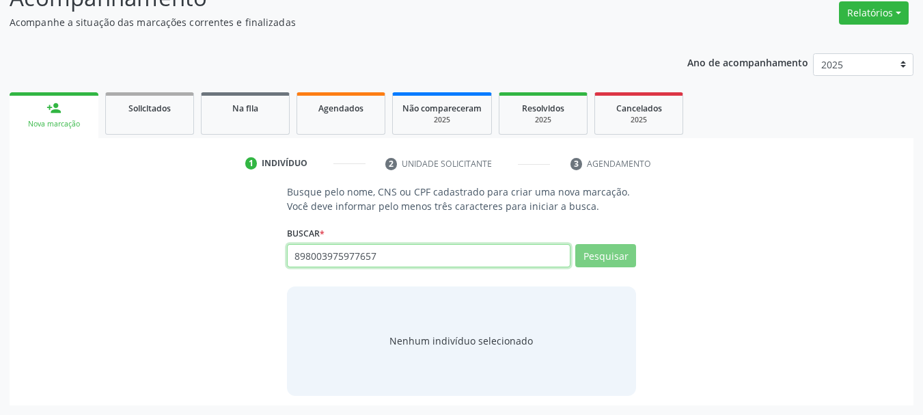
click at [376, 259] on input "898003975977657" at bounding box center [429, 255] width 284 height 23
type input "8"
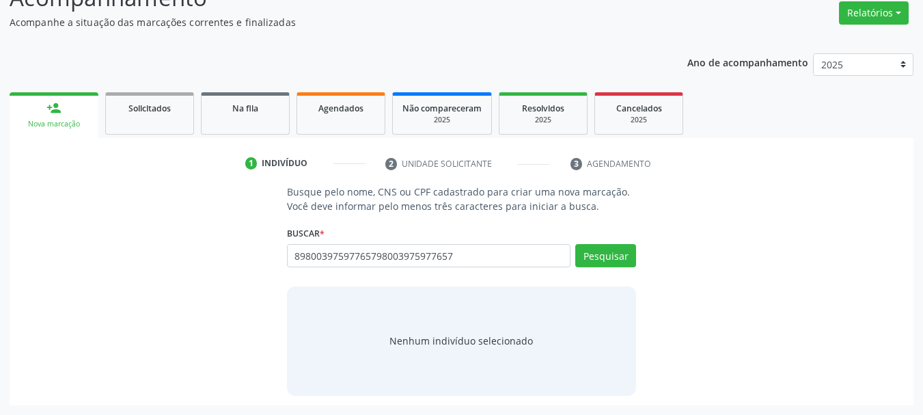
drag, startPoint x: 461, startPoint y: 255, endPoint x: 149, endPoint y: 255, distance: 312.1
click at [149, 255] on div "Busque pelo nome, CNS ou CPF cadastrado para criar uma nova marcação. Você deve…" at bounding box center [461, 289] width 884 height 210
type input "898003975977657"
click at [608, 255] on button "Pesquisar" at bounding box center [605, 255] width 61 height 23
type input "898003975977657"
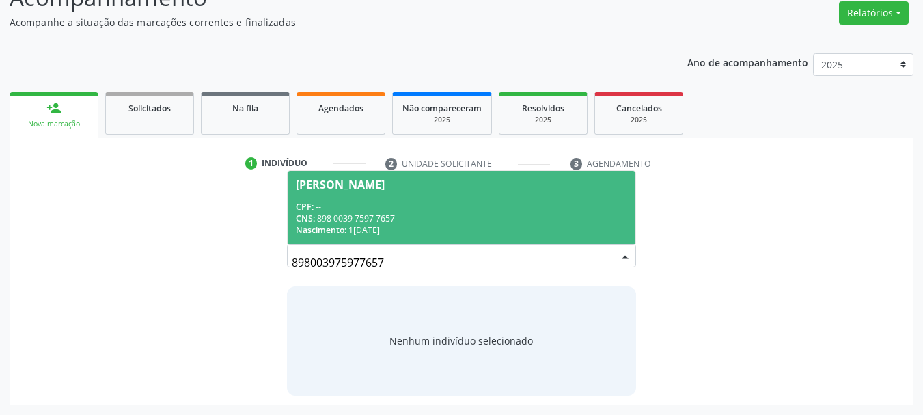
click at [470, 191] on span "[PERSON_NAME] CPF: -- CNS: 898 0039 7597 7657 Nascimento: 12[DATE]" at bounding box center [462, 207] width 348 height 73
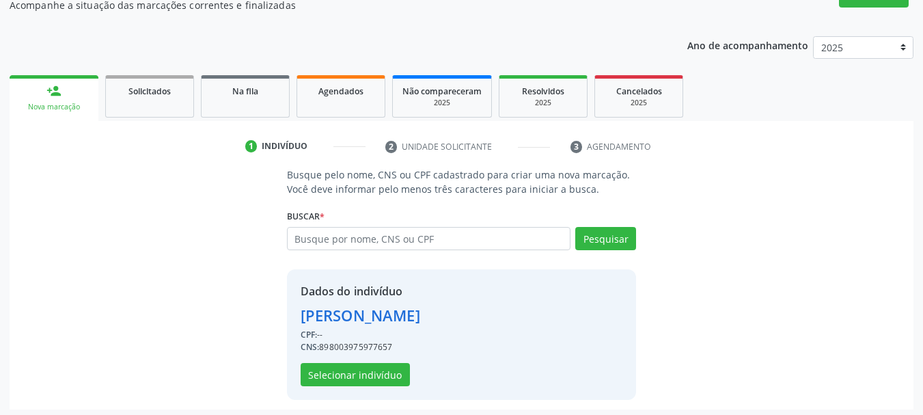
scroll to position [133, 0]
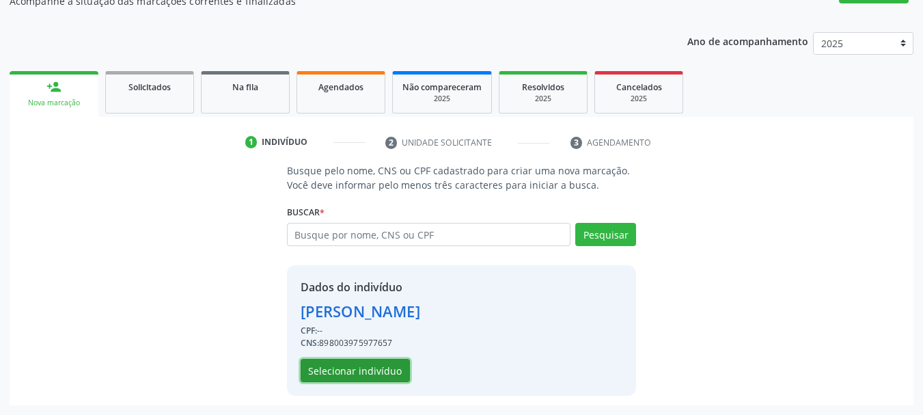
click at [381, 380] on button "Selecionar indivíduo" at bounding box center [355, 370] width 109 height 23
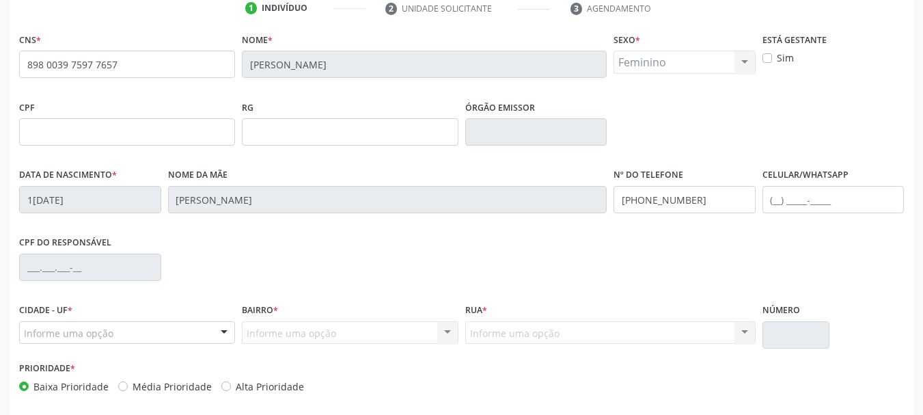
scroll to position [326, 0]
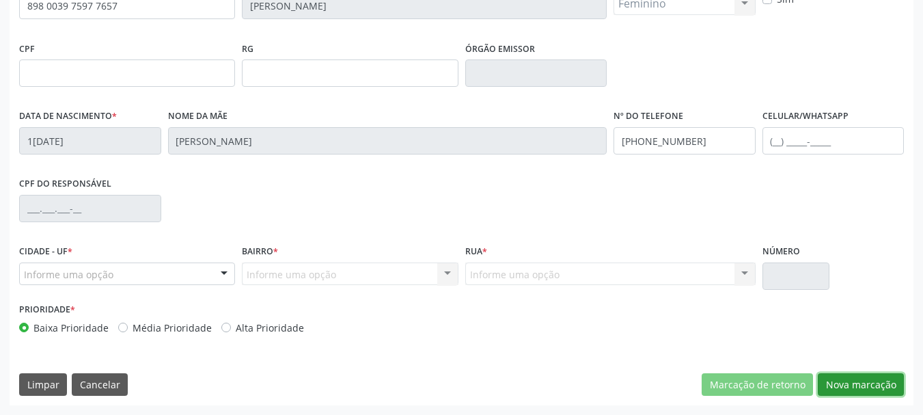
click at [864, 382] on button "Nova marcação" at bounding box center [861, 384] width 86 height 23
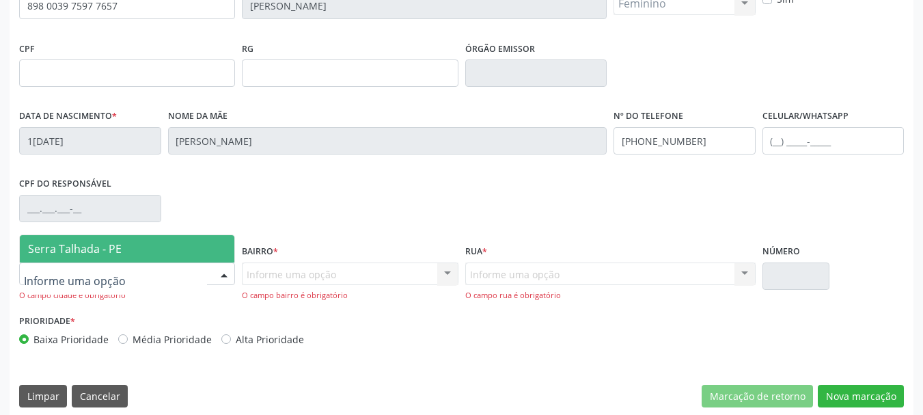
click at [145, 277] on div at bounding box center [127, 273] width 216 height 23
click at [111, 251] on span "Serra Talhada - PE" at bounding box center [75, 248] width 94 height 15
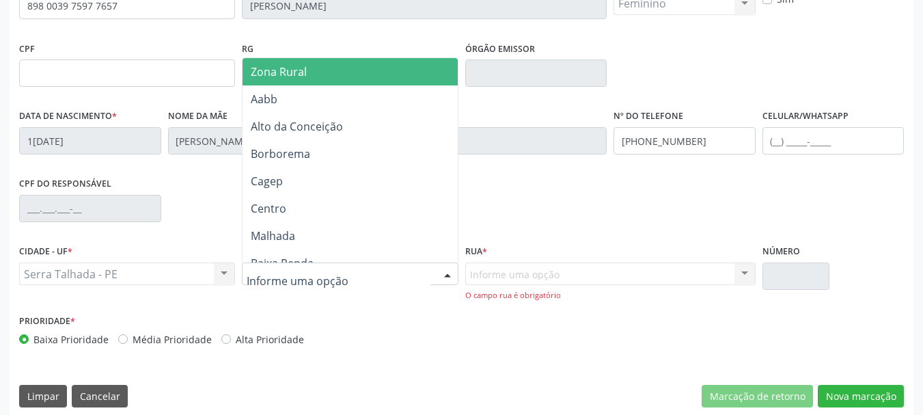
click at [301, 74] on span "Zona Rural" at bounding box center [279, 71] width 56 height 15
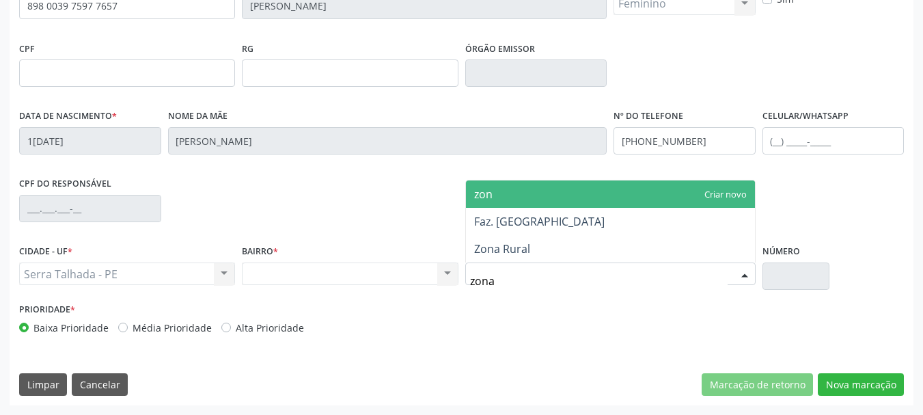
type input "zona"
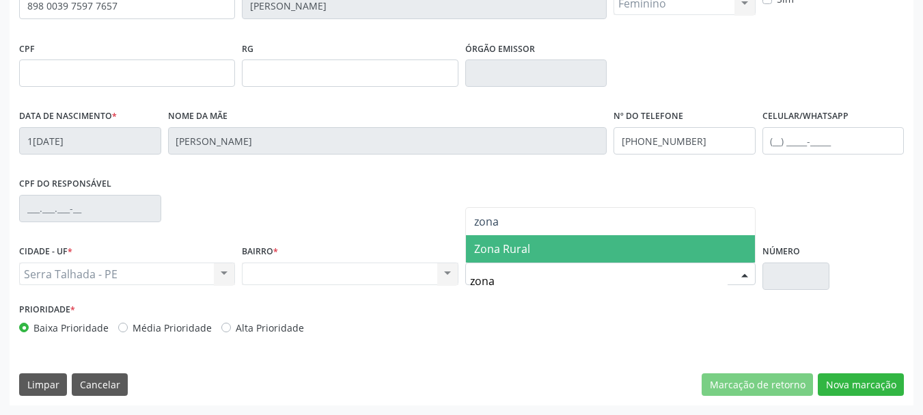
click at [518, 256] on span "Zona Rural" at bounding box center [610, 248] width 289 height 27
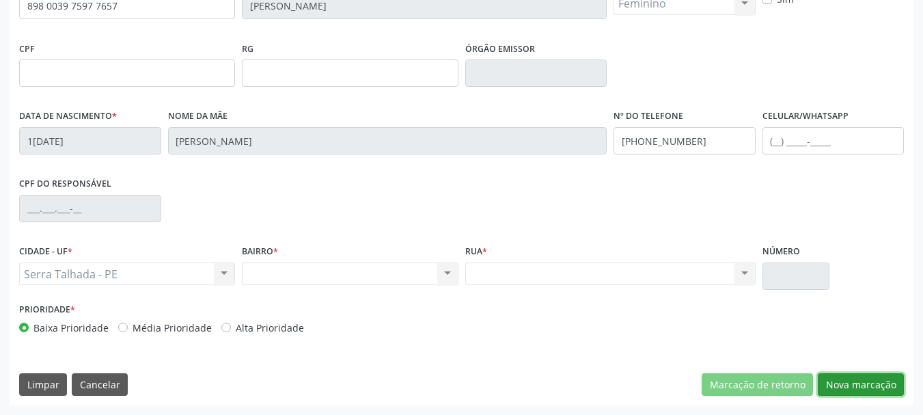
click at [876, 389] on button "Nova marcação" at bounding box center [861, 384] width 86 height 23
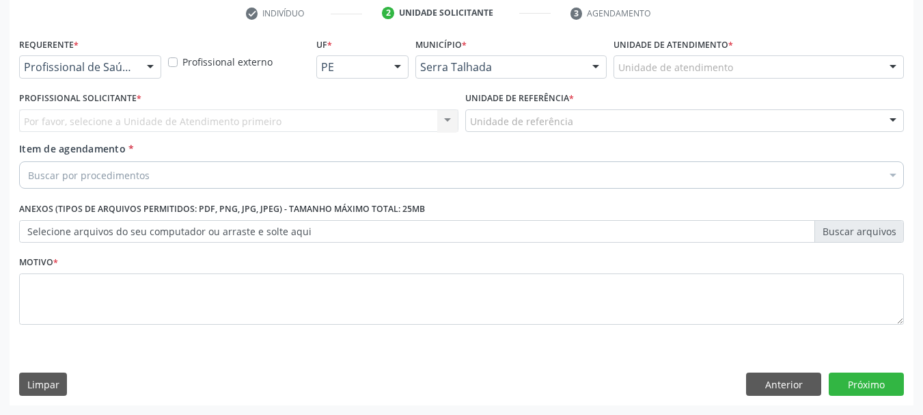
scroll to position [262, 0]
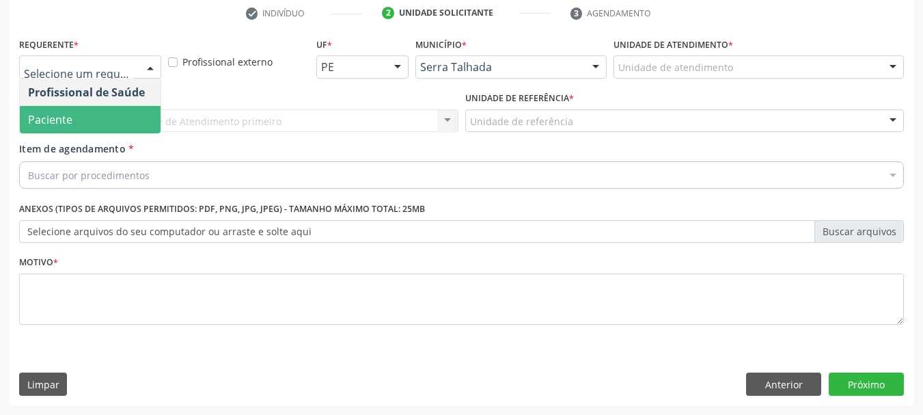
click at [76, 117] on span "Paciente" at bounding box center [90, 119] width 141 height 27
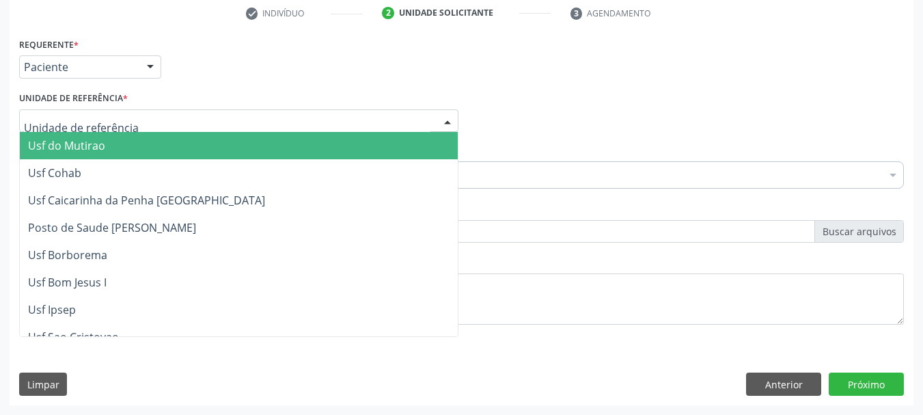
click at [76, 117] on input "text" at bounding box center [227, 127] width 406 height 27
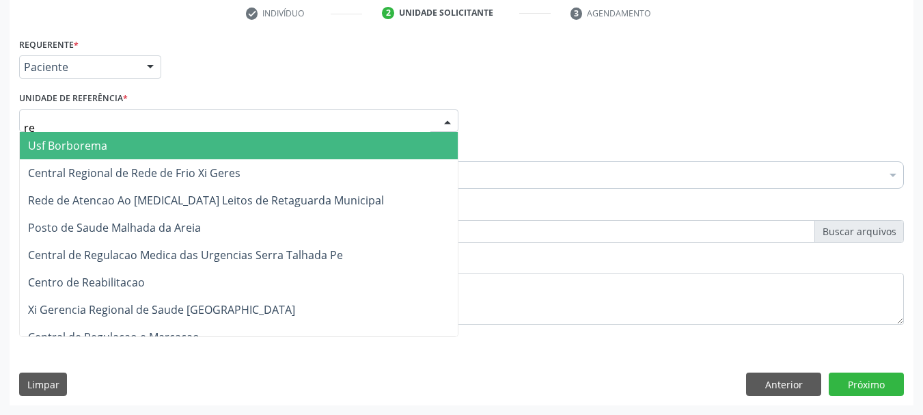
type input "rea"
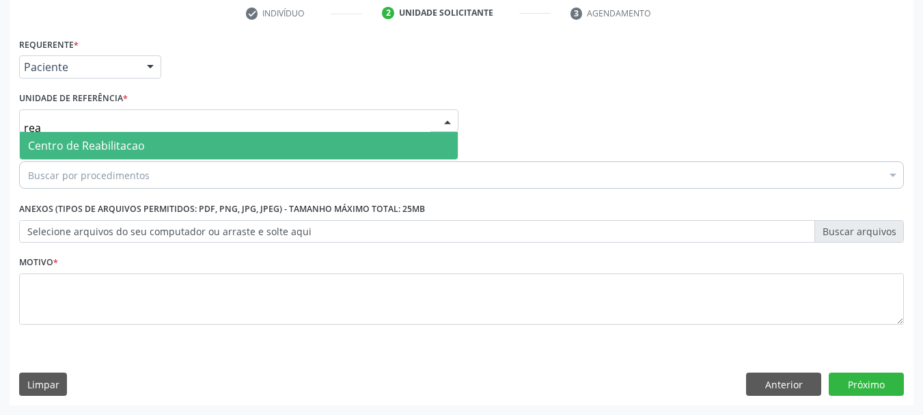
click at [83, 141] on span "Centro de Reabilitacao" at bounding box center [86, 145] width 117 height 15
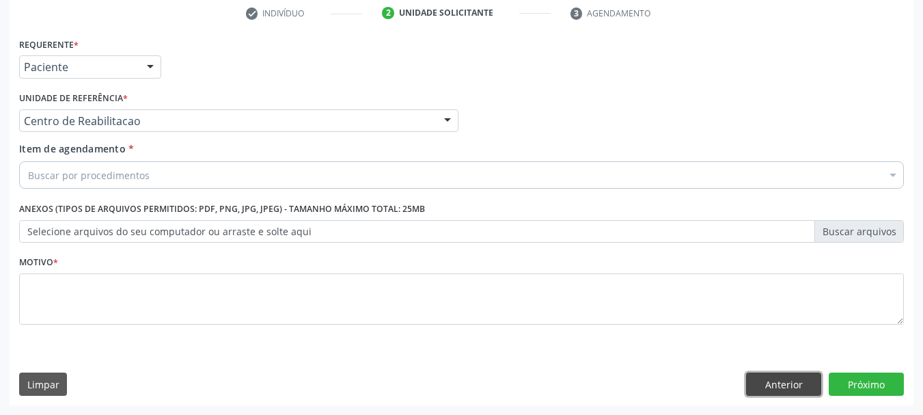
click at [785, 394] on button "Anterior" at bounding box center [783, 383] width 75 height 23
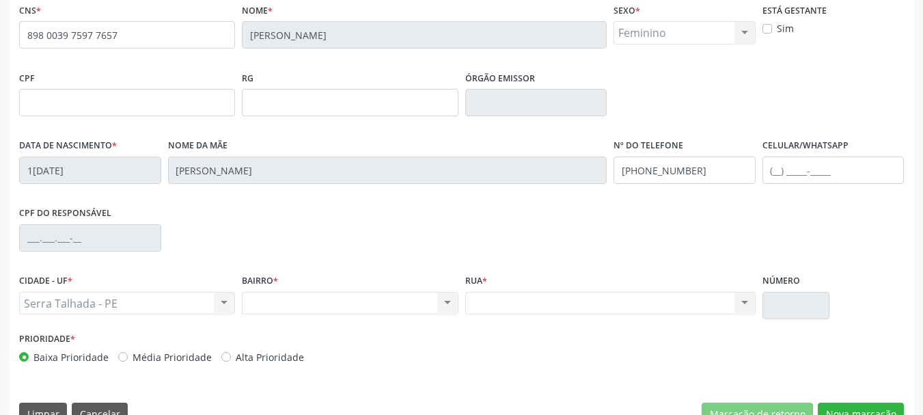
scroll to position [326, 0]
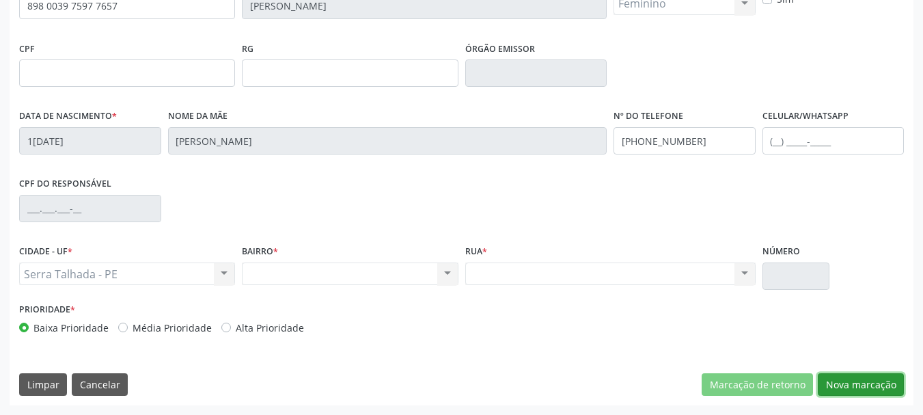
click at [848, 390] on button "Nova marcação" at bounding box center [861, 384] width 86 height 23
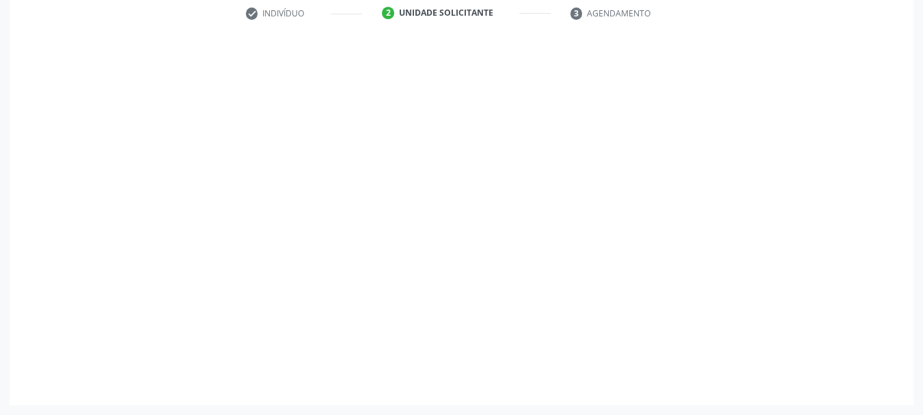
scroll to position [262, 0]
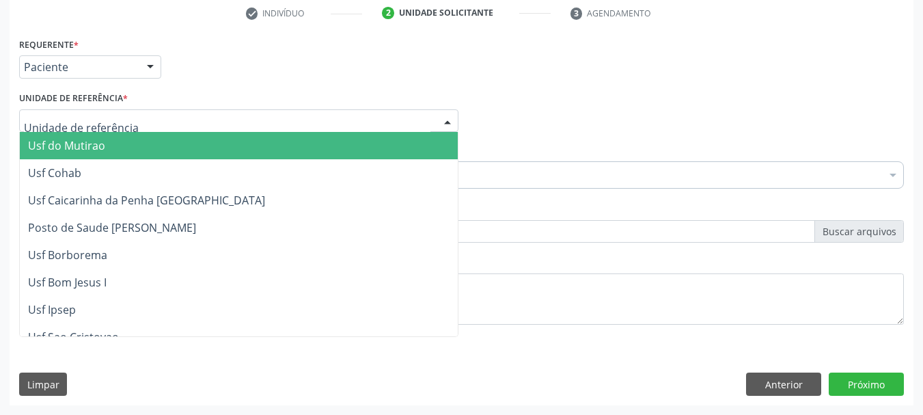
click at [204, 78] on div "Requerente * Paciente Profissional de Saúde Paciente Nenhum resultado encontrad…" at bounding box center [461, 60] width 891 height 53
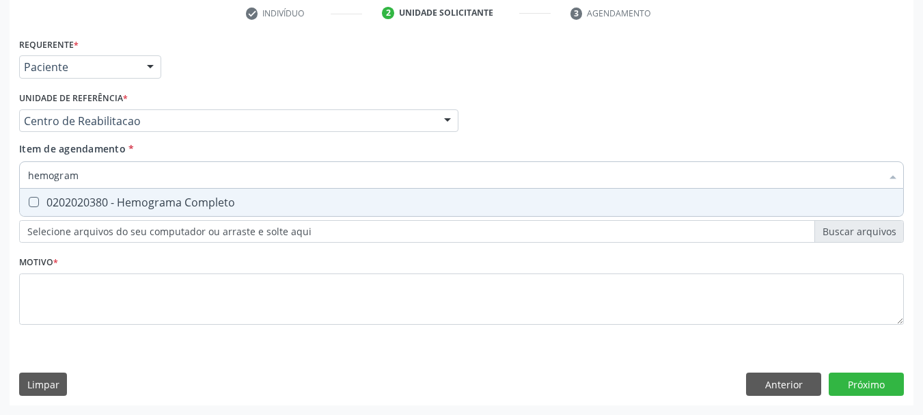
type input "hemograma"
click at [242, 204] on div "0202020380 - Hemograma Completo" at bounding box center [461, 202] width 867 height 11
checkbox Completo "true"
click at [70, 181] on input "hemograma" at bounding box center [454, 174] width 853 height 27
